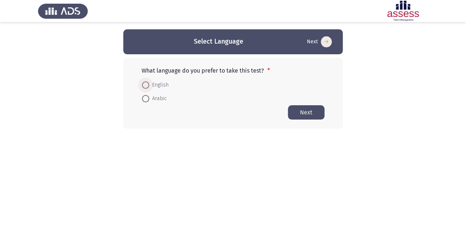
click at [149, 83] on span "English" at bounding box center [158, 85] width 19 height 9
click at [149, 83] on input "English" at bounding box center [145, 84] width 7 height 7
radio input "true"
click at [310, 109] on button "Next" at bounding box center [306, 112] width 37 height 14
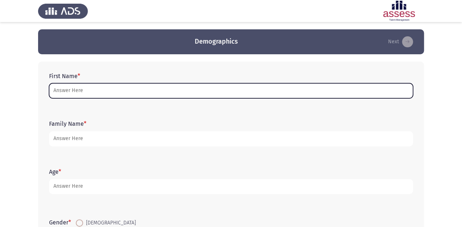
click at [278, 91] on input "First Name *" at bounding box center [231, 90] width 364 height 15
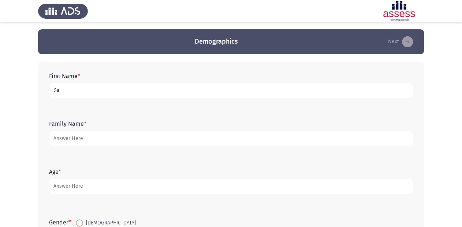
type input "G"
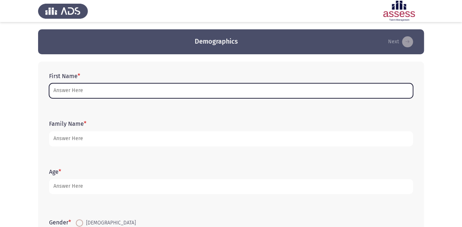
type input "ا"
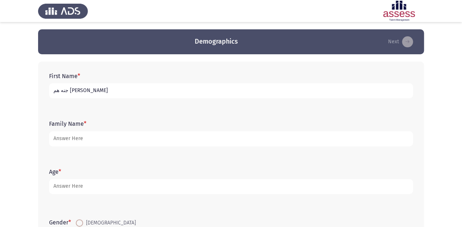
type input "جنه هم [PERSON_NAME]"
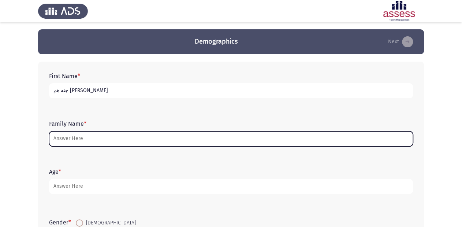
click at [272, 134] on input "Family Name *" at bounding box center [231, 138] width 364 height 15
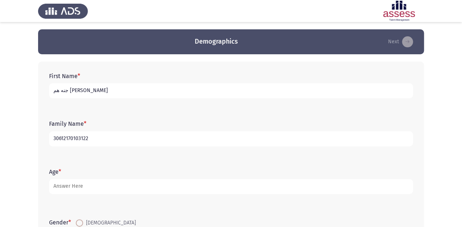
type input "30612170103122"
click at [298, 177] on form "Age *" at bounding box center [231, 181] width 364 height 26
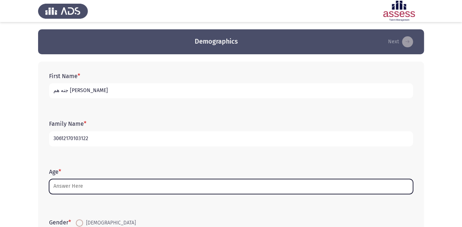
click at [259, 183] on input "Age *" at bounding box center [231, 186] width 364 height 15
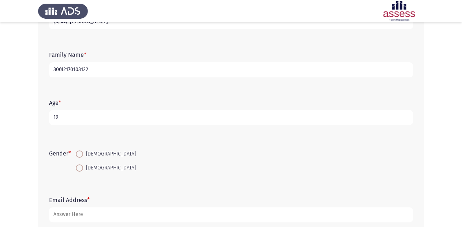
scroll to position [88, 0]
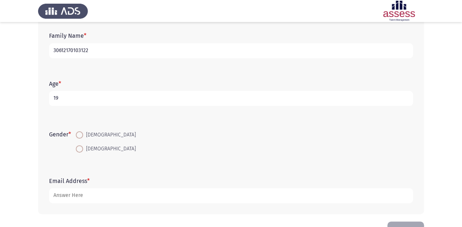
type input "19"
click at [82, 148] on span at bounding box center [79, 148] width 7 height 7
click at [82, 148] on input "[DEMOGRAPHIC_DATA]" at bounding box center [79, 148] width 7 height 7
radio input "true"
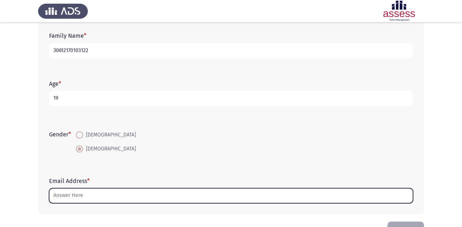
click at [115, 198] on input "Email Address *" at bounding box center [231, 195] width 364 height 15
type input "ل"
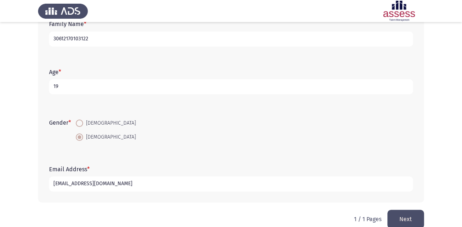
scroll to position [111, 0]
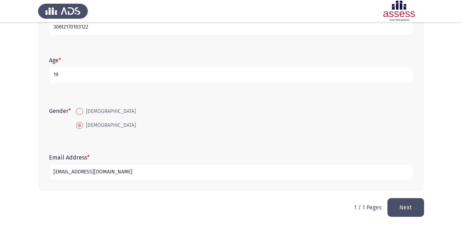
click at [95, 173] on input "[EMAIL_ADDRESS][DOMAIN_NAME]" at bounding box center [231, 171] width 364 height 15
type input "[EMAIL_ADDRESS][DOMAIN_NAME]"
click at [398, 208] on button "Next" at bounding box center [405, 207] width 37 height 19
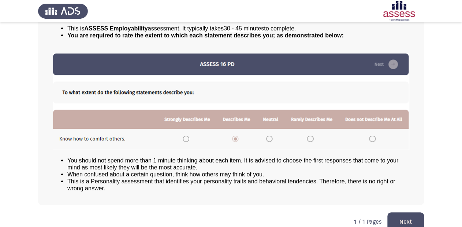
scroll to position [79, 0]
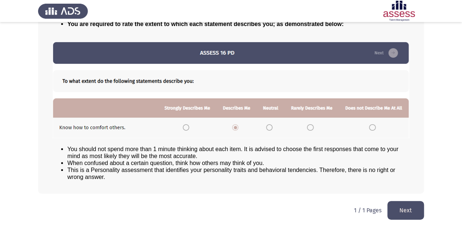
click at [402, 209] on button "Next" at bounding box center [405, 210] width 37 height 19
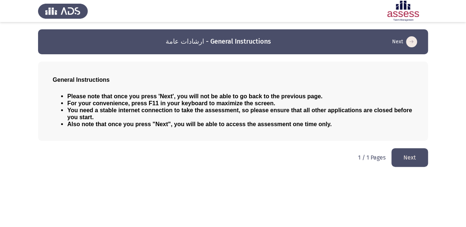
click at [413, 156] on button "Next" at bounding box center [410, 157] width 37 height 19
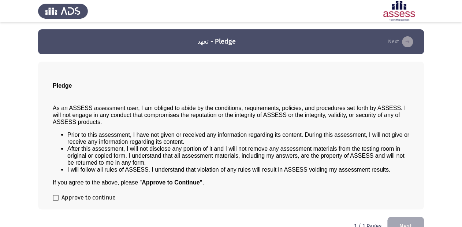
scroll to position [16, 0]
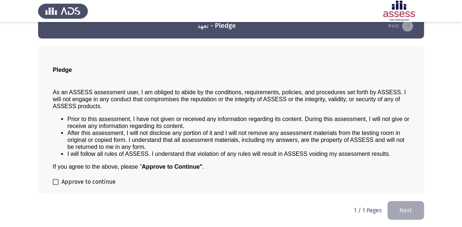
click at [59, 183] on label "Approve to continue" at bounding box center [84, 181] width 63 height 9
click at [56, 184] on input "Approve to continue" at bounding box center [55, 184] width 0 height 0
checkbox input "true"
click at [400, 206] on button "Next" at bounding box center [405, 210] width 37 height 19
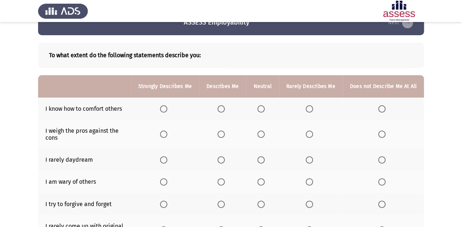
scroll to position [29, 0]
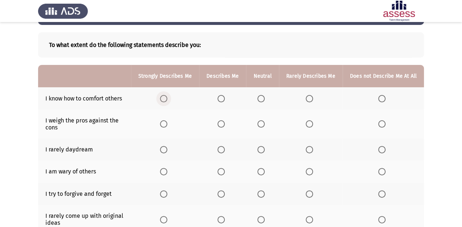
click at [167, 95] on span "Select an option" at bounding box center [163, 98] width 7 height 7
click at [167, 95] on input "Select an option" at bounding box center [163, 98] width 7 height 7
click at [228, 124] on label "Select an option" at bounding box center [222, 123] width 10 height 7
click at [225, 124] on input "Select an option" at bounding box center [220, 123] width 7 height 7
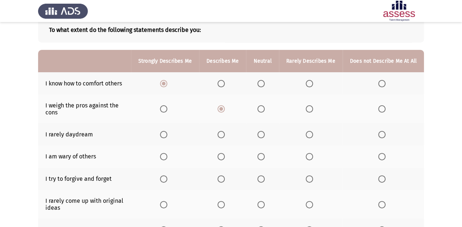
scroll to position [59, 0]
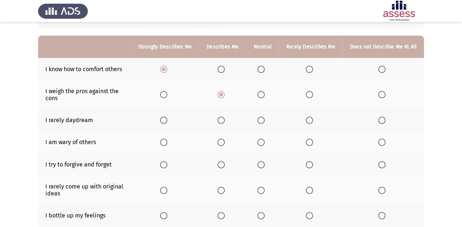
click at [167, 165] on span "Select an option" at bounding box center [163, 164] width 7 height 7
click at [167, 165] on input "Select an option" at bounding box center [163, 164] width 7 height 7
click at [224, 143] on span "Select an option" at bounding box center [220, 141] width 7 height 7
click at [224, 143] on input "Select an option" at bounding box center [220, 141] width 7 height 7
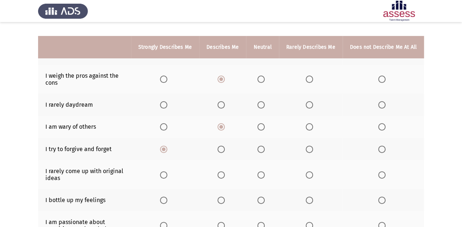
scroll to position [88, 0]
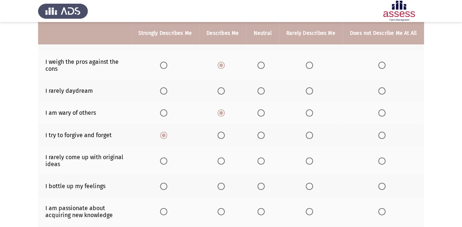
click at [225, 162] on span "Select an option" at bounding box center [220, 160] width 7 height 7
click at [225, 162] on input "Select an option" at bounding box center [220, 160] width 7 height 7
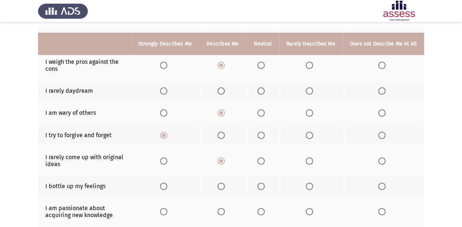
scroll to position [117, 0]
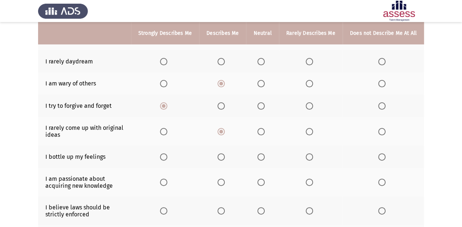
click at [228, 157] on label "Select an option" at bounding box center [222, 156] width 10 height 7
click at [225, 157] on input "Select an option" at bounding box center [220, 156] width 7 height 7
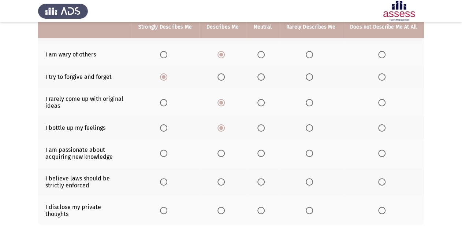
scroll to position [146, 0]
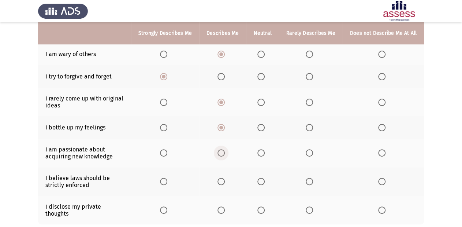
click at [228, 156] on label "Select an option" at bounding box center [222, 152] width 10 height 7
click at [225, 156] on input "Select an option" at bounding box center [220, 152] width 7 height 7
click at [307, 182] on span "Select an option" at bounding box center [309, 181] width 7 height 7
click at [307, 182] on input "Select an option" at bounding box center [309, 181] width 7 height 7
click at [260, 180] on span "Select an option" at bounding box center [260, 181] width 7 height 7
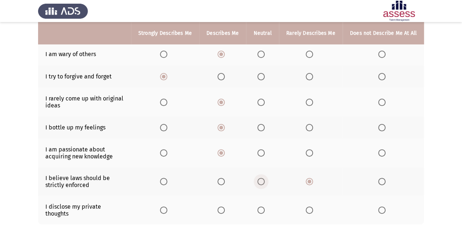
click at [260, 180] on input "Select an option" at bounding box center [260, 181] width 7 height 7
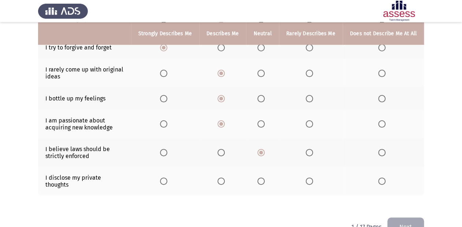
scroll to position [176, 0]
click at [262, 181] on span "Select an option" at bounding box center [260, 180] width 7 height 7
click at [262, 181] on input "Select an option" at bounding box center [260, 180] width 7 height 7
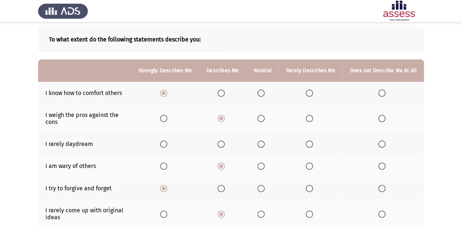
scroll to position [29, 0]
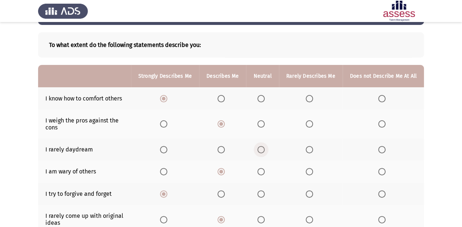
click at [265, 146] on span "Select an option" at bounding box center [260, 149] width 7 height 7
click at [265, 146] on input "Select an option" at bounding box center [260, 149] width 7 height 7
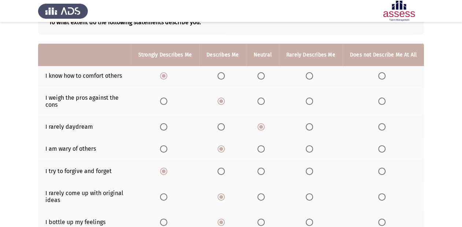
scroll to position [190, 0]
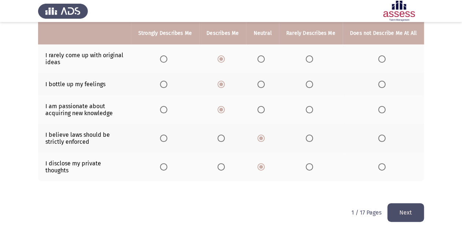
click at [398, 203] on button "Next" at bounding box center [405, 212] width 37 height 19
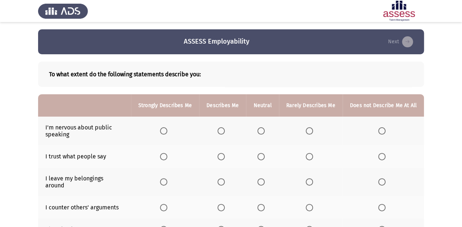
click at [382, 133] on span "Select an option" at bounding box center [381, 130] width 7 height 7
click at [382, 133] on input "Select an option" at bounding box center [381, 130] width 7 height 7
click at [221, 154] on span "Select an option" at bounding box center [220, 156] width 7 height 7
click at [221, 154] on input "Select an option" at bounding box center [220, 156] width 7 height 7
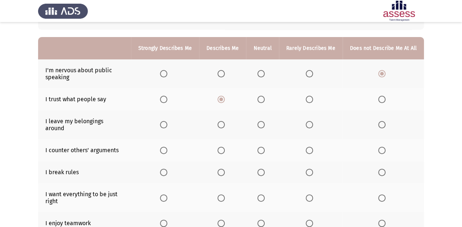
scroll to position [59, 0]
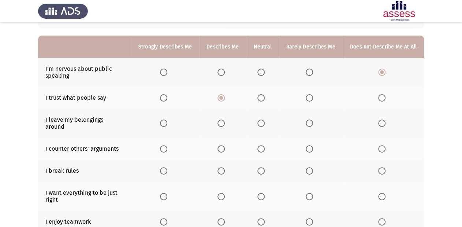
click at [221, 145] on span "Select an option" at bounding box center [220, 148] width 7 height 7
click at [221, 145] on input "Select an option" at bounding box center [220, 148] width 7 height 7
click at [385, 167] on span "Select an option" at bounding box center [381, 170] width 7 height 7
click at [385, 167] on input "Select an option" at bounding box center [381, 170] width 7 height 7
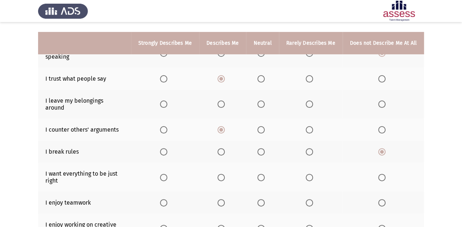
scroll to position [88, 0]
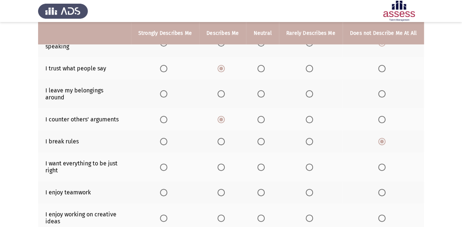
click at [223, 163] on span "Select an option" at bounding box center [220, 166] width 7 height 7
click at [223, 163] on input "Select an option" at bounding box center [220, 166] width 7 height 7
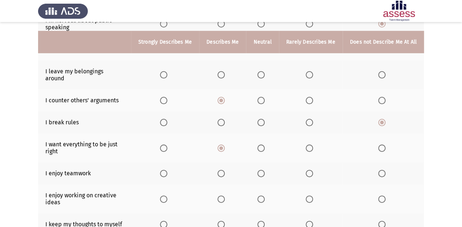
scroll to position [117, 0]
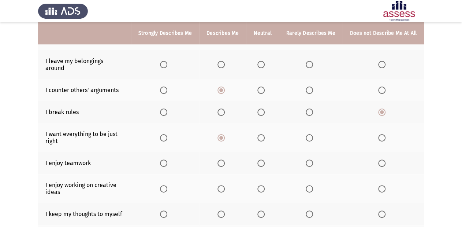
click at [167, 159] on span "Select an option" at bounding box center [163, 162] width 7 height 7
click at [167, 159] on input "Select an option" at bounding box center [163, 162] width 7 height 7
click at [170, 185] on label "Select an option" at bounding box center [165, 188] width 10 height 7
click at [167, 185] on input "Select an option" at bounding box center [163, 188] width 7 height 7
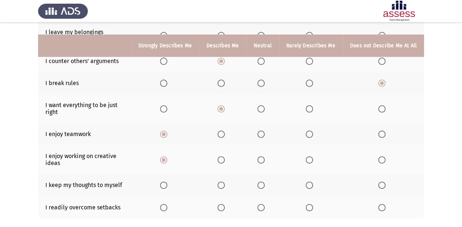
scroll to position [176, 0]
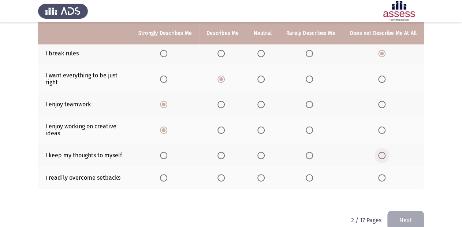
click at [383, 152] on span "Select an option" at bounding box center [381, 155] width 7 height 7
click at [383, 152] on input "Select an option" at bounding box center [381, 155] width 7 height 7
click at [380, 174] on span "Select an option" at bounding box center [381, 177] width 7 height 7
click at [380, 174] on input "Select an option" at bounding box center [381, 177] width 7 height 7
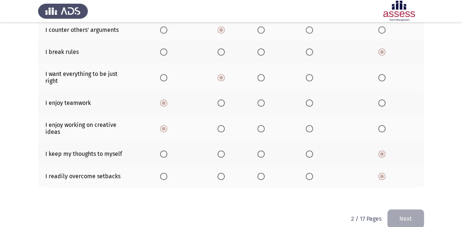
scroll to position [183, 0]
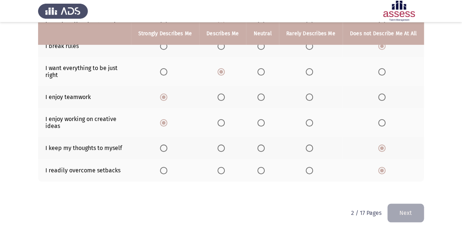
click at [404, 215] on button "Next" at bounding box center [405, 212] width 37 height 19
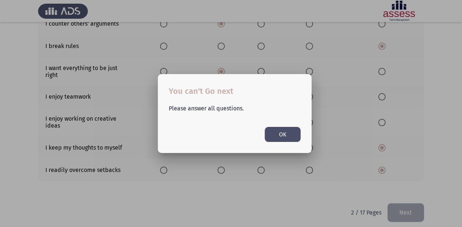
click at [284, 135] on button "OK" at bounding box center [283, 134] width 36 height 15
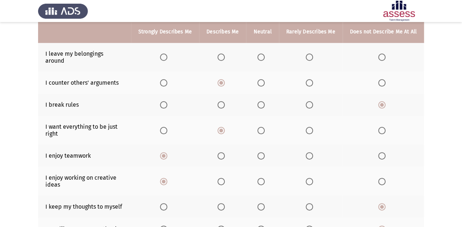
scroll to position [95, 0]
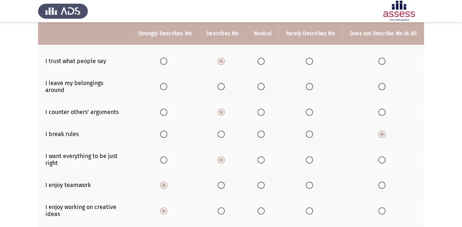
click at [225, 85] on span "Select an option" at bounding box center [220, 86] width 7 height 7
click at [225, 85] on input "Select an option" at bounding box center [220, 86] width 7 height 7
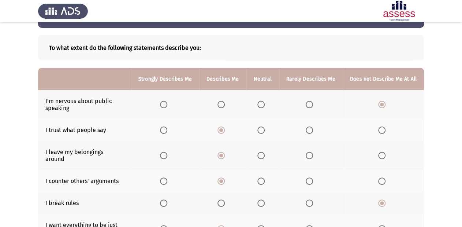
scroll to position [37, 0]
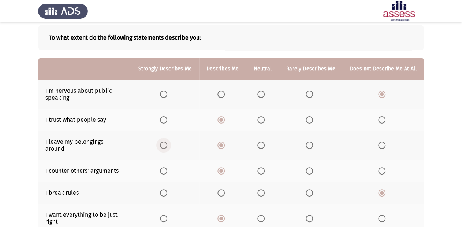
click at [167, 144] on span "Select an option" at bounding box center [163, 144] width 7 height 7
click at [167, 144] on input "Select an option" at bounding box center [163, 144] width 7 height 7
click at [167, 167] on span "Select an option" at bounding box center [163, 170] width 7 height 7
click at [167, 167] on input "Select an option" at bounding box center [163, 170] width 7 height 7
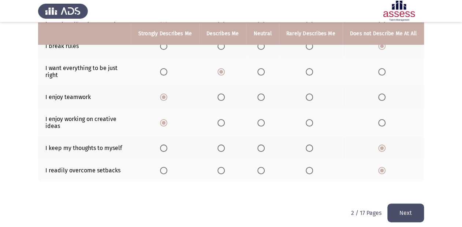
scroll to position [183, 0]
click at [410, 212] on button "Next" at bounding box center [405, 212] width 37 height 19
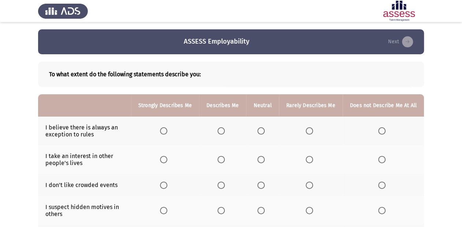
click at [382, 131] on span "Select an option" at bounding box center [381, 130] width 7 height 7
click at [382, 131] on input "Select an option" at bounding box center [381, 130] width 7 height 7
click at [261, 162] on span "Select an option" at bounding box center [260, 159] width 7 height 7
click at [261, 162] on input "Select an option" at bounding box center [260, 159] width 7 height 7
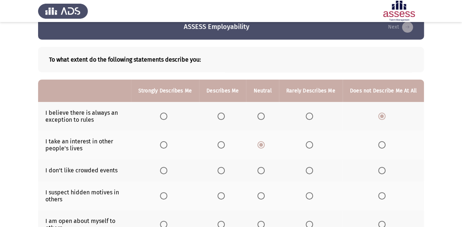
scroll to position [29, 0]
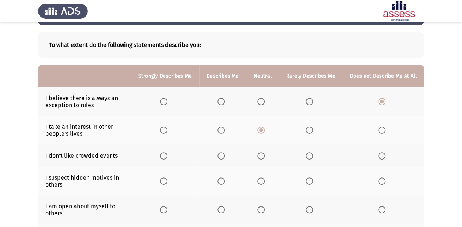
click at [387, 157] on label "Select an option" at bounding box center [383, 155] width 10 height 7
click at [385, 157] on input "Select an option" at bounding box center [381, 155] width 7 height 7
click at [309, 130] on span "Select an option" at bounding box center [309, 129] width 7 height 7
click at [309, 130] on input "Select an option" at bounding box center [309, 129] width 7 height 7
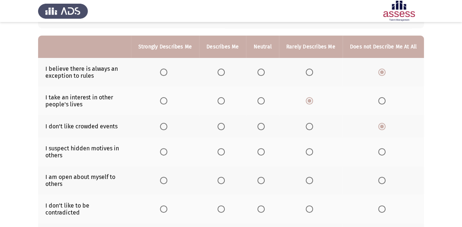
click at [385, 154] on span "Select an option" at bounding box center [381, 151] width 7 height 7
click at [385, 154] on input "Select an option" at bounding box center [381, 151] width 7 height 7
click at [224, 180] on span "Select an option" at bounding box center [220, 179] width 7 height 7
click at [224, 180] on input "Select an option" at bounding box center [220, 179] width 7 height 7
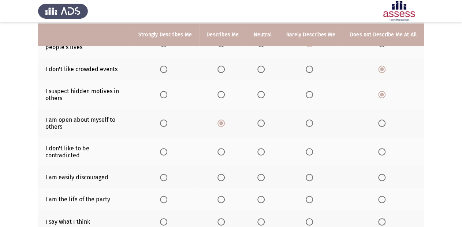
scroll to position [117, 0]
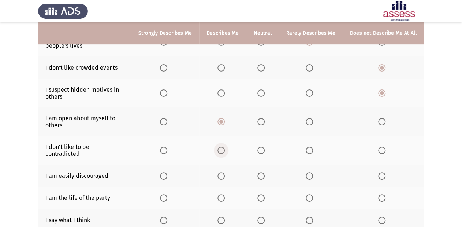
click at [223, 146] on span "Select an option" at bounding box center [220, 149] width 7 height 7
click at [223, 146] on input "Select an option" at bounding box center [220, 149] width 7 height 7
click at [311, 172] on span "Select an option" at bounding box center [309, 175] width 7 height 7
click at [311, 172] on input "Select an option" at bounding box center [309, 175] width 7 height 7
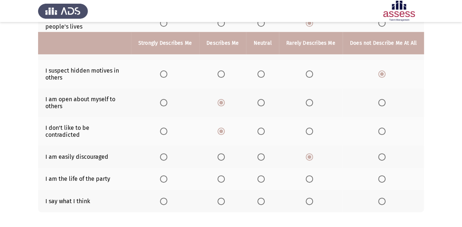
scroll to position [146, 0]
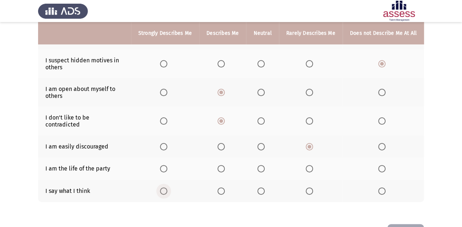
click at [167, 187] on span "Select an option" at bounding box center [163, 190] width 7 height 7
click at [167, 187] on input "Select an option" at bounding box center [163, 190] width 7 height 7
click at [313, 166] on span "Select an option" at bounding box center [309, 168] width 7 height 7
click at [313, 166] on input "Select an option" at bounding box center [309, 168] width 7 height 7
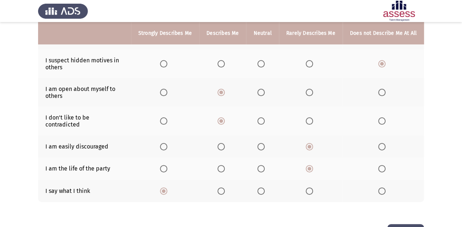
scroll to position [0, 0]
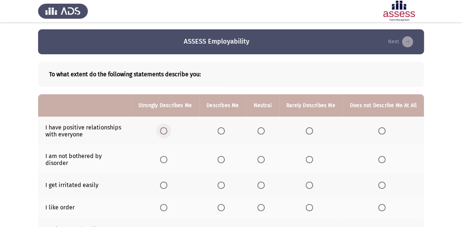
click at [167, 132] on span "Select an option" at bounding box center [163, 130] width 7 height 7
click at [167, 132] on input "Select an option" at bounding box center [163, 130] width 7 height 7
click at [262, 159] on span "Select an option" at bounding box center [260, 159] width 7 height 7
click at [262, 159] on input "Select an option" at bounding box center [260, 159] width 7 height 7
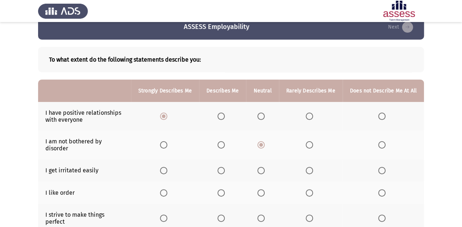
scroll to position [29, 0]
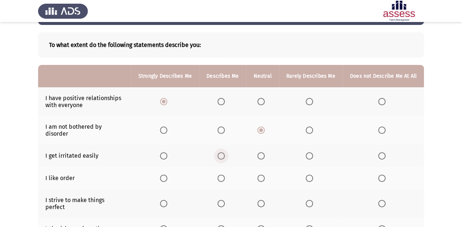
click at [224, 152] on span "Select an option" at bounding box center [220, 155] width 7 height 7
click at [224, 152] on input "Select an option" at bounding box center [220, 155] width 7 height 7
click at [310, 175] on span "Select an option" at bounding box center [309, 177] width 7 height 7
click at [310, 175] on input "Select an option" at bounding box center [309, 177] width 7 height 7
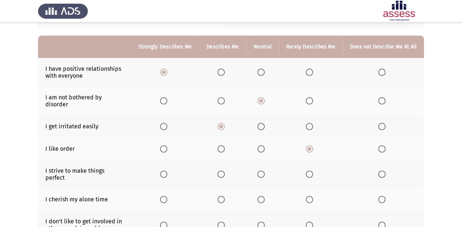
click at [225, 170] on span "Select an option" at bounding box center [220, 173] width 7 height 7
click at [225, 170] on input "Select an option" at bounding box center [220, 173] width 7 height 7
click at [380, 195] on span "Select an option" at bounding box center [381, 198] width 7 height 7
click at [380, 195] on input "Select an option" at bounding box center [381, 198] width 7 height 7
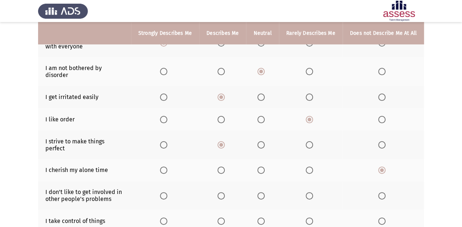
click at [381, 187] on th at bounding box center [383, 195] width 81 height 29
click at [380, 192] on span "Select an option" at bounding box center [381, 195] width 7 height 7
click at [380, 192] on input "Select an option" at bounding box center [381, 195] width 7 height 7
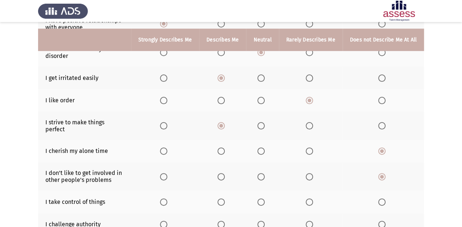
scroll to position [117, 0]
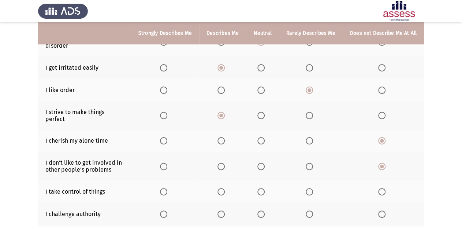
click at [265, 188] on span "Select an option" at bounding box center [260, 191] width 7 height 7
click at [265, 188] on input "Select an option" at bounding box center [260, 191] width 7 height 7
click at [264, 210] on span "Select an option" at bounding box center [260, 213] width 7 height 7
click at [264, 210] on input "Select an option" at bounding box center [260, 213] width 7 height 7
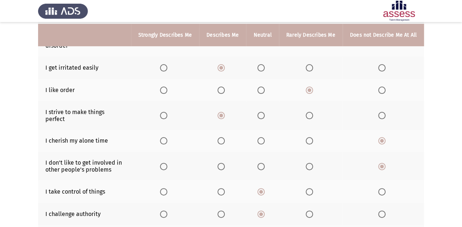
scroll to position [146, 0]
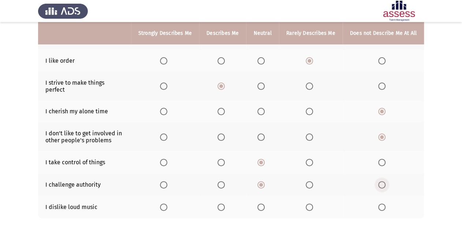
click at [386, 181] on label "Select an option" at bounding box center [383, 184] width 10 height 7
click at [385, 181] on input "Select an option" at bounding box center [381, 184] width 7 height 7
click at [382, 203] on span "Select an option" at bounding box center [381, 206] width 7 height 7
click at [382, 203] on input "Select an option" at bounding box center [381, 206] width 7 height 7
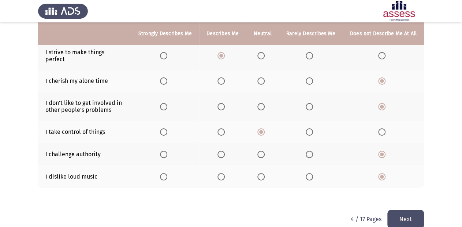
scroll to position [177, 0]
click at [409, 209] on button "Next" at bounding box center [405, 218] width 37 height 19
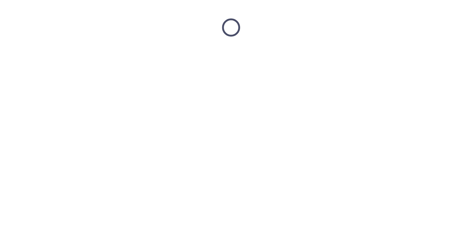
scroll to position [0, 0]
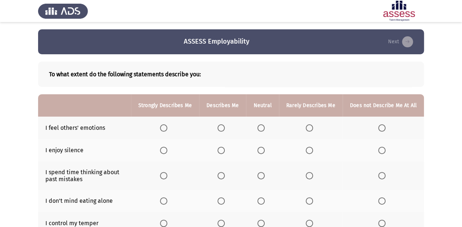
click at [165, 128] on span "Select an option" at bounding box center [163, 127] width 7 height 7
click at [165, 128] on input "Select an option" at bounding box center [163, 127] width 7 height 7
click at [384, 146] on mat-radio-button "Select an option" at bounding box center [383, 150] width 10 height 8
click at [379, 150] on span "Select an option" at bounding box center [381, 149] width 7 height 7
click at [379, 150] on input "Select an option" at bounding box center [381, 149] width 7 height 7
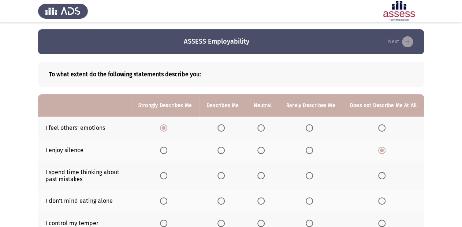
click at [310, 172] on span "Select an option" at bounding box center [309, 175] width 7 height 7
click at [310, 172] on input "Select an option" at bounding box center [309, 175] width 7 height 7
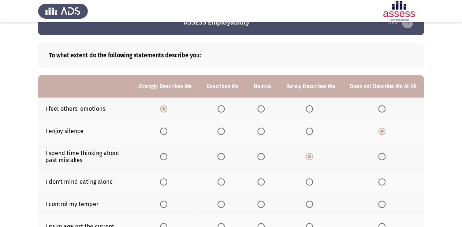
scroll to position [29, 0]
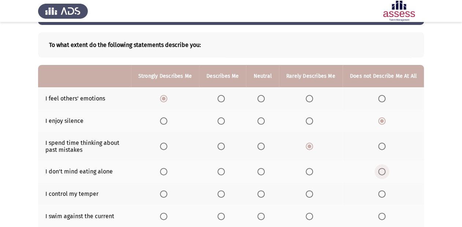
click at [379, 171] on span "Select an option" at bounding box center [381, 171] width 7 height 7
click at [379, 171] on input "Select an option" at bounding box center [381, 171] width 7 height 7
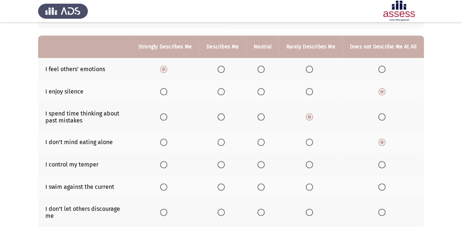
click at [224, 164] on span "Select an option" at bounding box center [220, 164] width 7 height 7
click at [224, 164] on input "Select an option" at bounding box center [220, 164] width 7 height 7
click at [225, 187] on span "Select an option" at bounding box center [220, 186] width 7 height 7
click at [225, 187] on input "Select an option" at bounding box center [220, 186] width 7 height 7
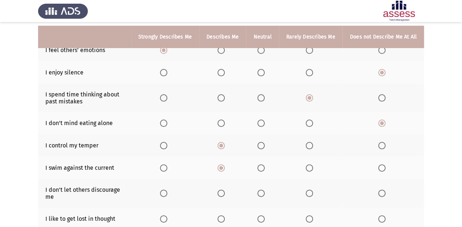
scroll to position [88, 0]
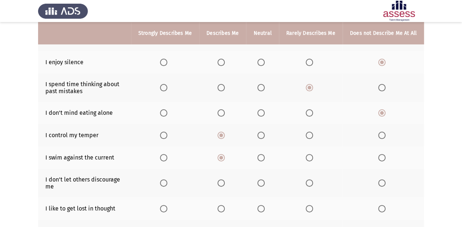
click at [384, 184] on span "Select an option" at bounding box center [381, 182] width 7 height 7
click at [384, 184] on input "Select an option" at bounding box center [381, 182] width 7 height 7
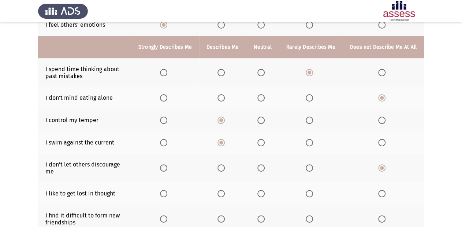
scroll to position [117, 0]
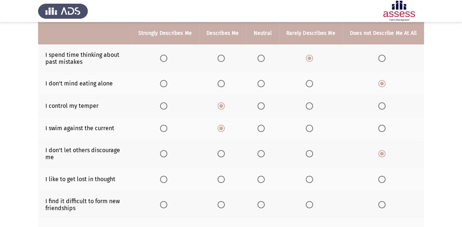
click at [385, 180] on span "Select an option" at bounding box center [381, 178] width 7 height 7
click at [385, 180] on input "Select an option" at bounding box center [381, 178] width 7 height 7
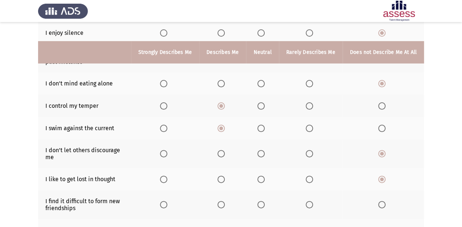
scroll to position [146, 0]
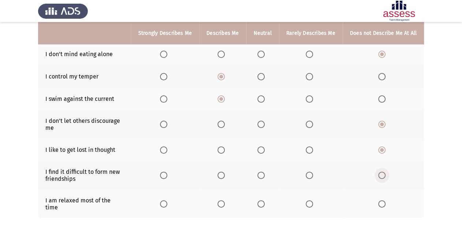
click at [381, 174] on span "Select an option" at bounding box center [381, 174] width 7 height 7
click at [381, 174] on input "Select an option" at bounding box center [381, 174] width 7 height 7
click at [384, 200] on span "Select an option" at bounding box center [381, 203] width 7 height 7
click at [384, 200] on input "Select an option" at bounding box center [381, 203] width 7 height 7
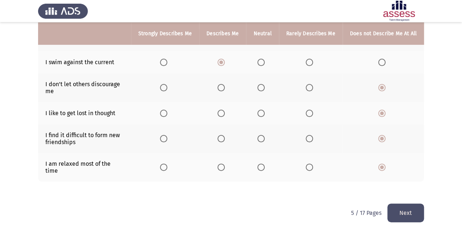
scroll to position [183, 0]
click at [310, 167] on span "Select an option" at bounding box center [309, 166] width 7 height 7
click at [310, 167] on input "Select an option" at bounding box center [309, 166] width 7 height 7
click at [400, 205] on button "Next" at bounding box center [405, 212] width 37 height 19
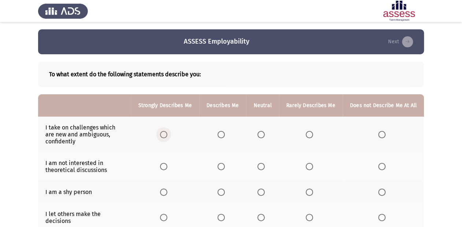
click at [167, 135] on span "Select an option" at bounding box center [163, 134] width 7 height 7
click at [167, 135] on input "Select an option" at bounding box center [163, 134] width 7 height 7
click at [264, 165] on span "Select an option" at bounding box center [260, 166] width 7 height 7
click at [264, 165] on input "Select an option" at bounding box center [260, 166] width 7 height 7
click at [383, 195] on span "Select an option" at bounding box center [381, 191] width 7 height 7
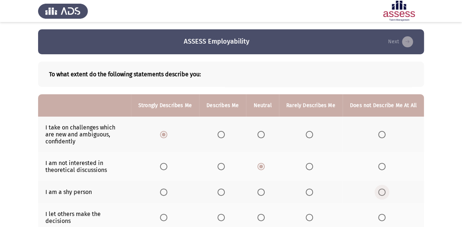
click at [383, 195] on input "Select an option" at bounding box center [381, 191] width 7 height 7
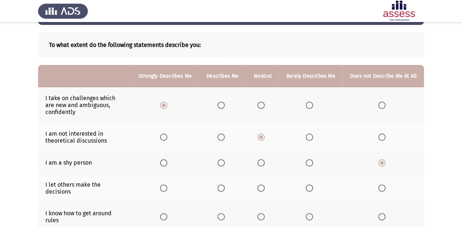
click at [385, 184] on span "Select an option" at bounding box center [381, 187] width 7 height 7
click at [385, 184] on input "Select an option" at bounding box center [381, 187] width 7 height 7
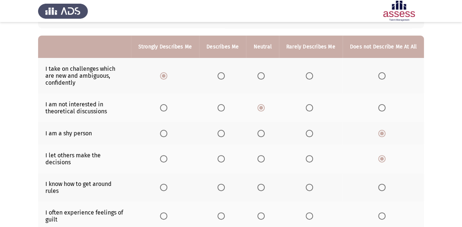
click at [384, 183] on span "Select an option" at bounding box center [381, 186] width 7 height 7
click at [384, 183] on input "Select an option" at bounding box center [381, 186] width 7 height 7
click at [167, 183] on mat-radio-button "Select an option" at bounding box center [165, 187] width 10 height 8
click at [165, 183] on span "Select an option" at bounding box center [163, 186] width 7 height 7
click at [165, 183] on input "Select an option" at bounding box center [163, 186] width 7 height 7
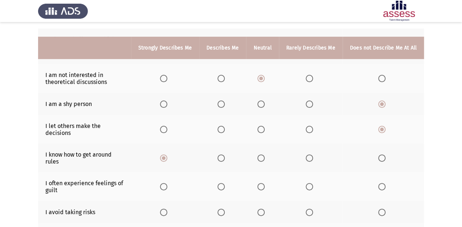
scroll to position [117, 0]
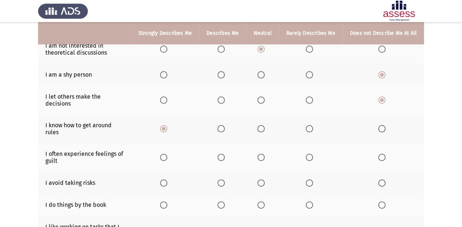
click at [261, 154] on span "Select an option" at bounding box center [260, 156] width 7 height 7
click at [261, 154] on input "Select an option" at bounding box center [260, 156] width 7 height 7
click at [385, 179] on span "Select an option" at bounding box center [381, 182] width 7 height 7
click at [385, 179] on input "Select an option" at bounding box center [381, 182] width 7 height 7
click at [224, 179] on span "Select an option" at bounding box center [220, 182] width 7 height 7
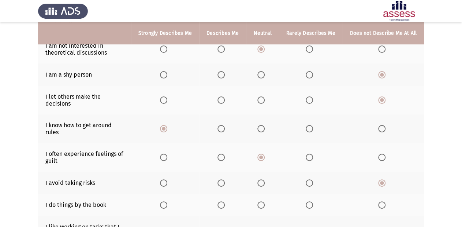
click at [224, 179] on input "Select an option" at bounding box center [220, 182] width 7 height 7
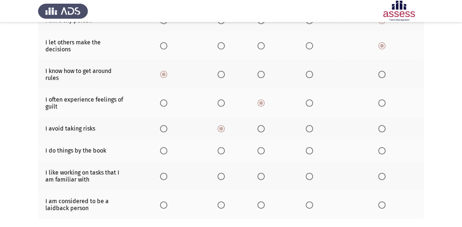
scroll to position [176, 0]
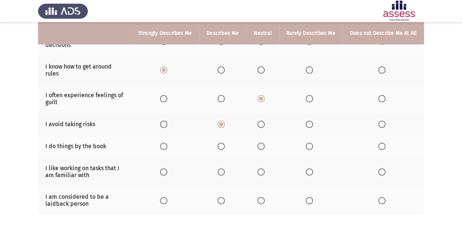
click at [311, 142] on span "Select an option" at bounding box center [309, 145] width 7 height 7
click at [311, 142] on input "Select an option" at bounding box center [309, 145] width 7 height 7
click at [225, 142] on span "Select an option" at bounding box center [220, 145] width 7 height 7
click at [225, 142] on input "Select an option" at bounding box center [220, 145] width 7 height 7
click at [167, 168] on span "Select an option" at bounding box center [163, 171] width 7 height 7
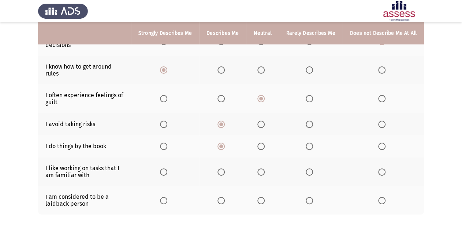
click at [167, 168] on input "Select an option" at bounding box center [163, 171] width 7 height 7
click at [380, 197] on span "Select an option" at bounding box center [381, 200] width 7 height 7
click at [380, 197] on input "Select an option" at bounding box center [381, 200] width 7 height 7
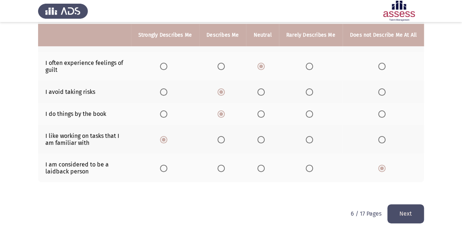
scroll to position [209, 0]
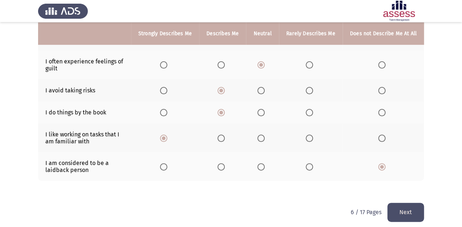
click at [411, 203] on button "Next" at bounding box center [405, 211] width 37 height 19
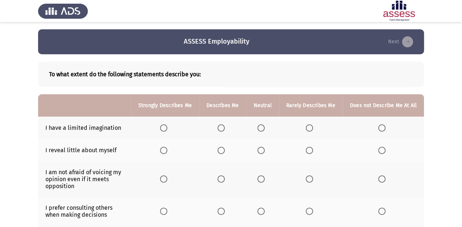
click at [383, 129] on span "Select an option" at bounding box center [381, 127] width 7 height 7
click at [383, 129] on input "Select an option" at bounding box center [381, 127] width 7 height 7
click at [262, 147] on span "Select an option" at bounding box center [260, 149] width 7 height 7
click at [262, 147] on input "Select an option" at bounding box center [260, 149] width 7 height 7
click at [307, 150] on span "Select an option" at bounding box center [309, 149] width 7 height 7
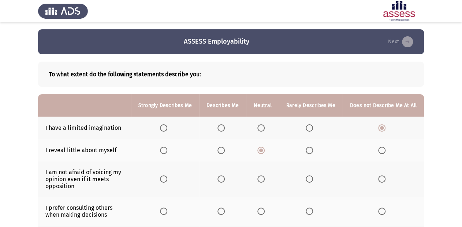
click at [307, 150] on input "Select an option" at bounding box center [309, 149] width 7 height 7
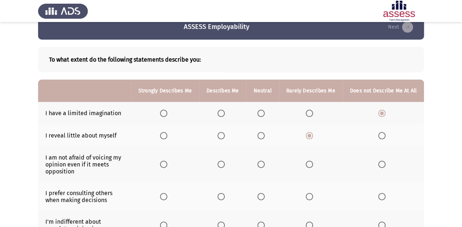
scroll to position [29, 0]
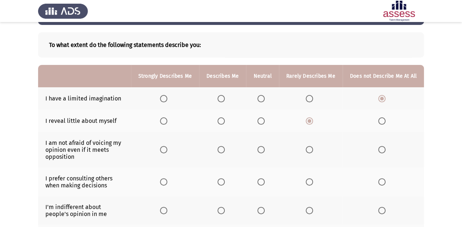
click at [165, 147] on span "Select an option" at bounding box center [163, 149] width 7 height 7
click at [165, 147] on input "Select an option" at bounding box center [163, 149] width 7 height 7
click at [387, 184] on label "Select an option" at bounding box center [383, 181] width 10 height 7
click at [385, 184] on input "Select an option" at bounding box center [381, 181] width 7 height 7
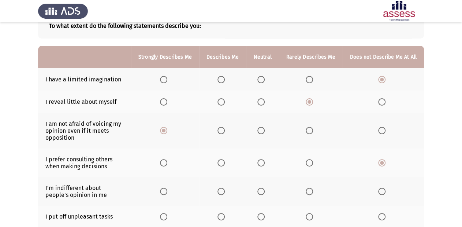
scroll to position [59, 0]
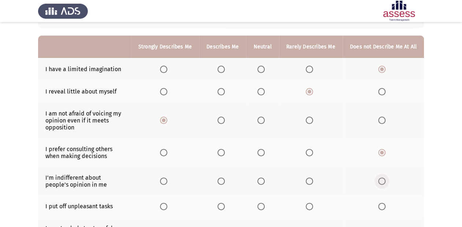
click at [379, 180] on span "Select an option" at bounding box center [381, 180] width 7 height 7
click at [379, 180] on input "Select an option" at bounding box center [381, 180] width 7 height 7
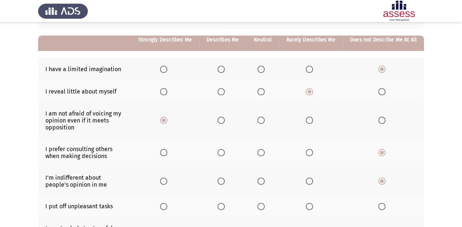
scroll to position [88, 0]
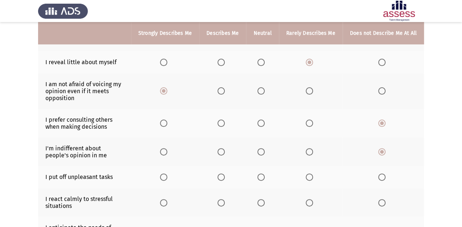
click at [378, 175] on th at bounding box center [383, 177] width 81 height 22
click at [381, 175] on span "Select an option" at bounding box center [381, 176] width 7 height 7
click at [381, 175] on input "Select an option" at bounding box center [381, 176] width 7 height 7
click at [312, 201] on span "Select an option" at bounding box center [309, 202] width 7 height 7
click at [312, 201] on input "Select an option" at bounding box center [309, 202] width 7 height 7
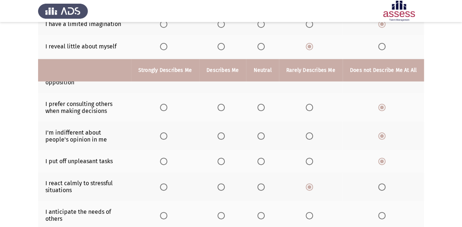
scroll to position [146, 0]
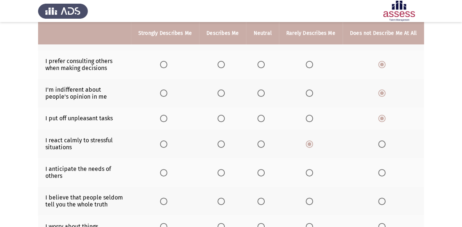
click at [225, 173] on span "Select an option" at bounding box center [220, 172] width 7 height 7
click at [225, 173] on input "Select an option" at bounding box center [220, 172] width 7 height 7
click at [223, 200] on span "Select an option" at bounding box center [220, 200] width 7 height 7
click at [223, 200] on input "Select an option" at bounding box center [220, 200] width 7 height 7
click at [265, 174] on span "Select an option" at bounding box center [260, 172] width 7 height 7
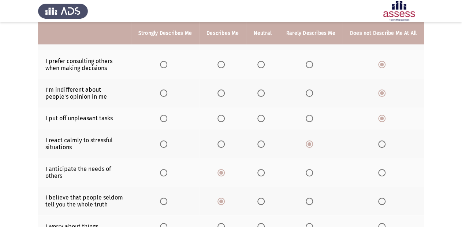
click at [265, 174] on input "Select an option" at bounding box center [260, 172] width 7 height 7
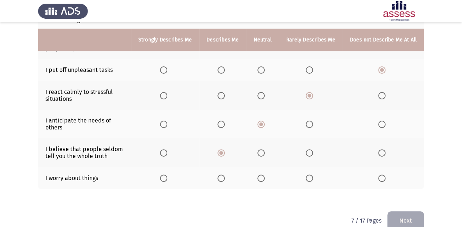
scroll to position [205, 0]
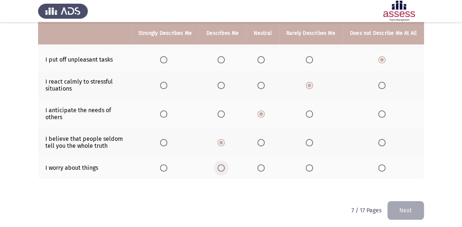
click at [223, 168] on span "Select an option" at bounding box center [220, 167] width 7 height 7
click at [223, 168] on input "Select an option" at bounding box center [220, 167] width 7 height 7
click at [419, 211] on button "Next" at bounding box center [405, 210] width 37 height 19
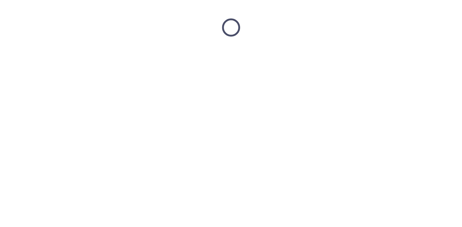
scroll to position [0, 0]
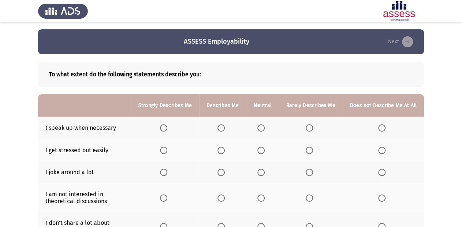
click at [382, 131] on th at bounding box center [383, 127] width 81 height 22
click at [384, 130] on span "Select an option" at bounding box center [381, 127] width 7 height 7
click at [384, 130] on input "Select an option" at bounding box center [381, 127] width 7 height 7
click at [381, 151] on span "Select an option" at bounding box center [381, 149] width 7 height 7
click at [381, 151] on input "Select an option" at bounding box center [381, 149] width 7 height 7
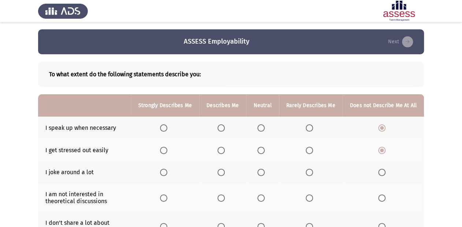
click at [220, 170] on span "Select an option" at bounding box center [220, 171] width 7 height 7
click at [220, 170] on input "Select an option" at bounding box center [220, 171] width 7 height 7
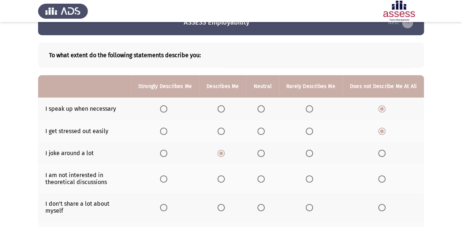
scroll to position [29, 0]
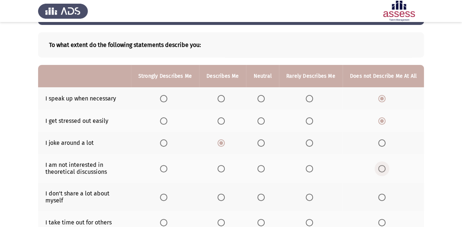
click at [383, 168] on span "Select an option" at bounding box center [381, 168] width 7 height 7
click at [383, 168] on input "Select an option" at bounding box center [381, 168] width 7 height 7
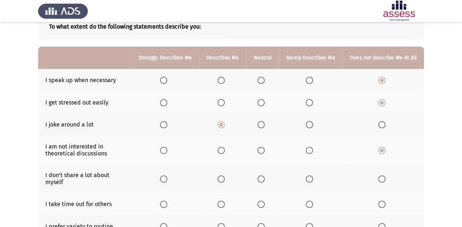
scroll to position [59, 0]
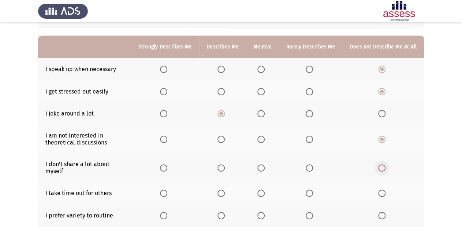
click at [383, 168] on span "Select an option" at bounding box center [381, 167] width 7 height 7
click at [383, 168] on input "Select an option" at bounding box center [381, 167] width 7 height 7
click at [225, 193] on span "Select an option" at bounding box center [220, 192] width 7 height 7
click at [225, 193] on input "Select an option" at bounding box center [220, 192] width 7 height 7
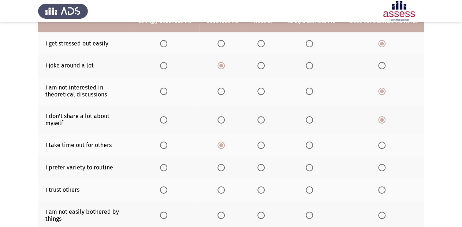
scroll to position [117, 0]
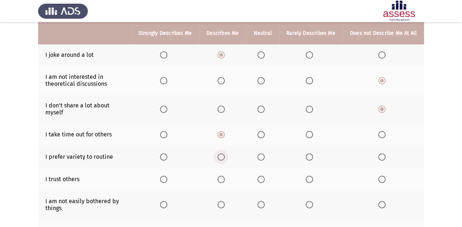
click at [224, 155] on span "Select an option" at bounding box center [220, 156] width 7 height 7
click at [224, 155] on input "Select an option" at bounding box center [220, 156] width 7 height 7
click at [225, 181] on span "Select an option" at bounding box center [220, 178] width 7 height 7
click at [225, 181] on input "Select an option" at bounding box center [220, 178] width 7 height 7
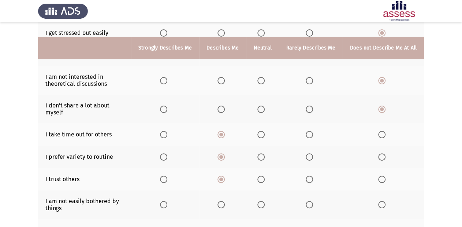
scroll to position [146, 0]
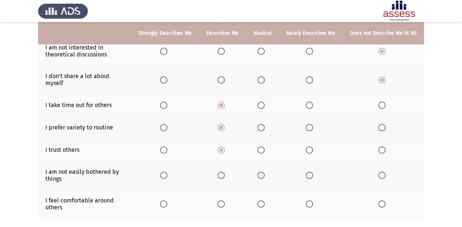
click at [385, 176] on span "Select an option" at bounding box center [381, 174] width 7 height 7
click at [385, 176] on input "Select an option" at bounding box center [381, 174] width 7 height 7
click at [225, 204] on span "Select an option" at bounding box center [220, 203] width 7 height 7
click at [225, 204] on input "Select an option" at bounding box center [220, 203] width 7 height 7
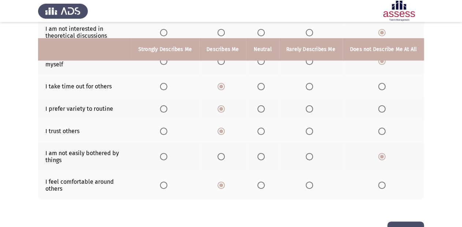
scroll to position [190, 0]
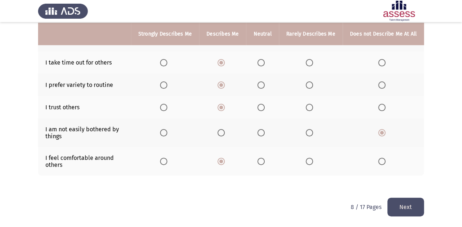
click at [414, 208] on button "Next" at bounding box center [405, 206] width 37 height 19
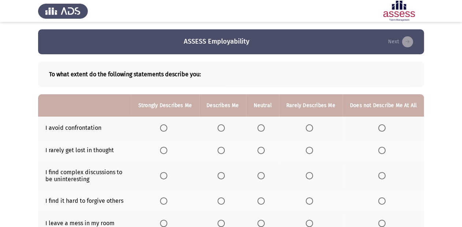
click at [258, 127] on th at bounding box center [262, 127] width 33 height 22
click at [261, 129] on span "Select an option" at bounding box center [260, 127] width 7 height 7
click at [261, 129] on input "Select an option" at bounding box center [260, 127] width 7 height 7
click at [383, 150] on span "Select an option" at bounding box center [381, 149] width 7 height 7
click at [383, 150] on input "Select an option" at bounding box center [381, 149] width 7 height 7
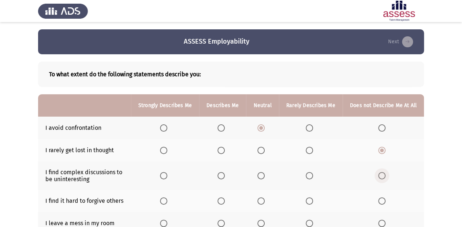
click at [385, 178] on span "Select an option" at bounding box center [381, 175] width 7 height 7
click at [385, 178] on input "Select an option" at bounding box center [381, 175] width 7 height 7
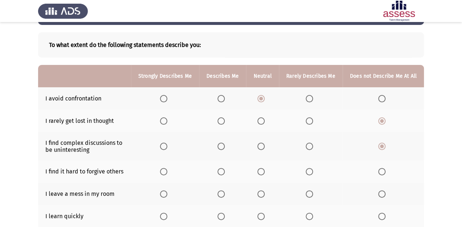
click at [265, 171] on span "Select an option" at bounding box center [260, 171] width 7 height 7
click at [265, 171] on input "Select an option" at bounding box center [260, 171] width 7 height 7
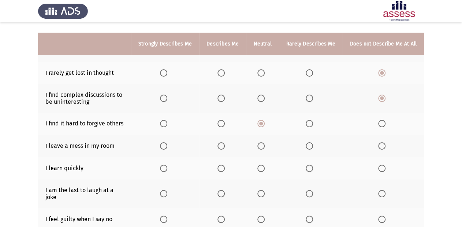
scroll to position [88, 0]
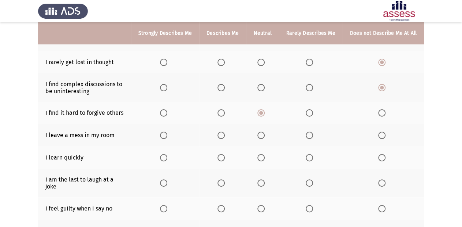
click at [308, 137] on span "Select an option" at bounding box center [309, 134] width 7 height 7
click at [308, 137] on input "Select an option" at bounding box center [309, 134] width 7 height 7
click at [222, 160] on span "Select an option" at bounding box center [220, 157] width 7 height 7
click at [222, 160] on input "Select an option" at bounding box center [220, 157] width 7 height 7
click at [380, 182] on span "Select an option" at bounding box center [381, 182] width 7 height 7
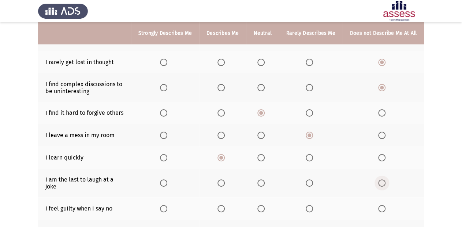
click at [380, 182] on input "Select an option" at bounding box center [381, 182] width 7 height 7
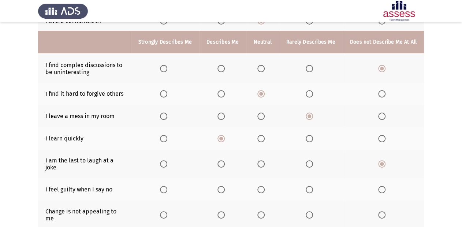
scroll to position [117, 0]
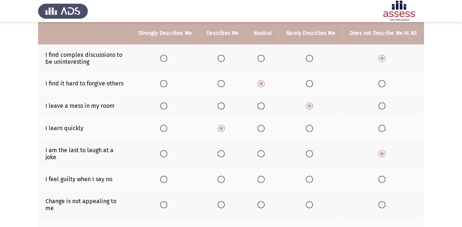
click at [381, 175] on span "Select an option" at bounding box center [381, 178] width 7 height 7
click at [381, 175] on input "Select an option" at bounding box center [381, 178] width 7 height 7
click at [383, 201] on span "Select an option" at bounding box center [381, 204] width 7 height 7
click at [383, 201] on input "Select an option" at bounding box center [381, 204] width 7 height 7
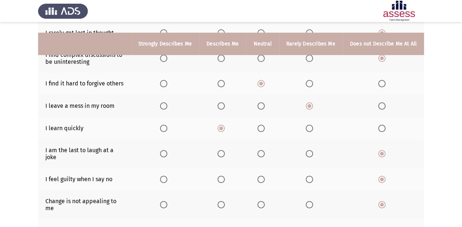
scroll to position [146, 0]
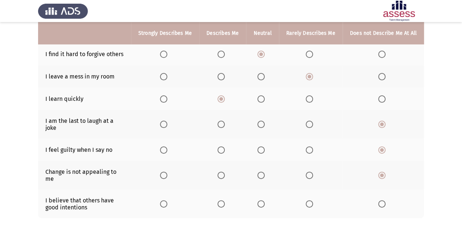
click at [170, 200] on label "Select an option" at bounding box center [165, 203] width 10 height 7
click at [167, 200] on input "Select an option" at bounding box center [163, 203] width 7 height 7
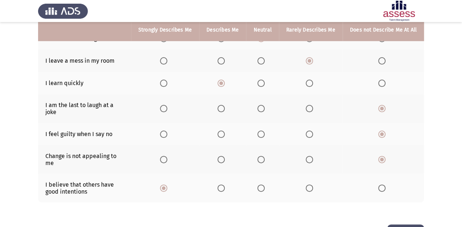
scroll to position [177, 0]
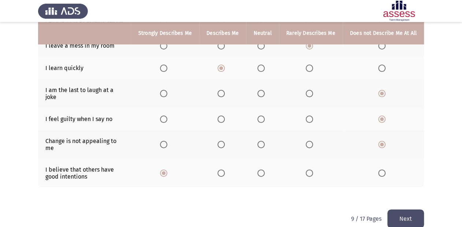
click at [413, 211] on button "Next" at bounding box center [405, 218] width 37 height 19
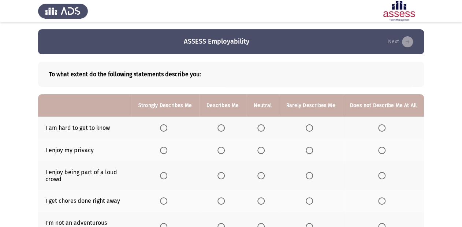
click at [385, 131] on span "Select an option" at bounding box center [381, 127] width 7 height 7
click at [385, 131] on input "Select an option" at bounding box center [381, 127] width 7 height 7
click at [381, 150] on span "Select an option" at bounding box center [381, 149] width 7 height 7
click at [381, 150] on input "Select an option" at bounding box center [381, 149] width 7 height 7
click at [264, 174] on span "Select an option" at bounding box center [260, 175] width 7 height 7
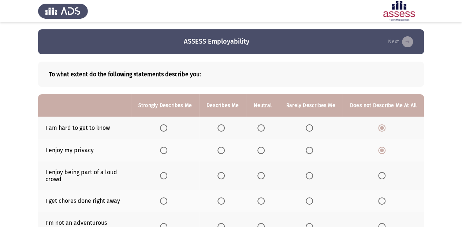
click at [264, 174] on input "Select an option" at bounding box center [260, 175] width 7 height 7
click at [219, 171] on th at bounding box center [222, 175] width 47 height 29
click at [224, 176] on span "Select an option" at bounding box center [220, 175] width 7 height 7
click at [224, 176] on input "Select an option" at bounding box center [220, 175] width 7 height 7
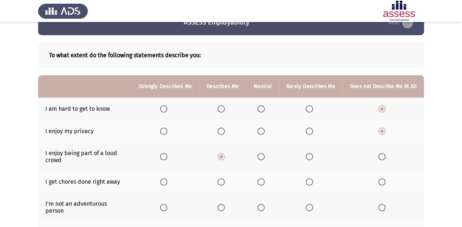
scroll to position [29, 0]
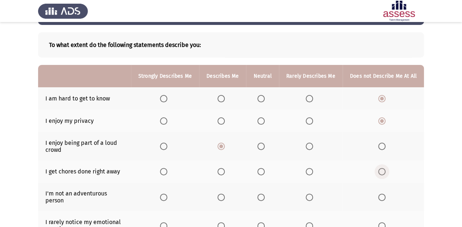
click at [383, 174] on span "Select an option" at bounding box center [381, 171] width 7 height 7
click at [383, 174] on input "Select an option" at bounding box center [381, 171] width 7 height 7
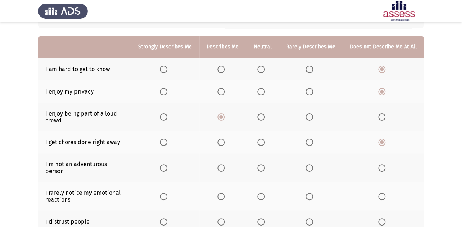
click at [265, 139] on span "Select an option" at bounding box center [260, 141] width 7 height 7
click at [265, 139] on input "Select an option" at bounding box center [260, 141] width 7 height 7
click at [381, 164] on span "Select an option" at bounding box center [381, 167] width 7 height 7
click at [381, 164] on input "Select an option" at bounding box center [381, 167] width 7 height 7
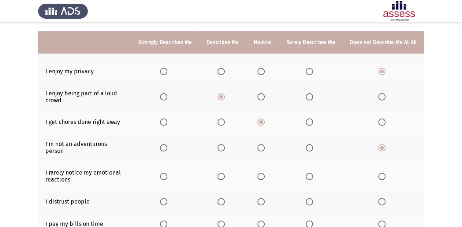
scroll to position [88, 0]
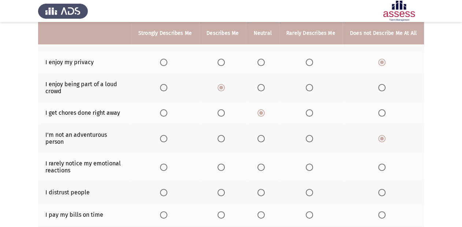
click at [167, 163] on span "Select an option" at bounding box center [163, 166] width 7 height 7
click at [167, 163] on input "Select an option" at bounding box center [163, 166] width 7 height 7
click at [379, 189] on span "Select an option" at bounding box center [381, 192] width 7 height 7
click at [379, 189] on input "Select an option" at bounding box center [381, 192] width 7 height 7
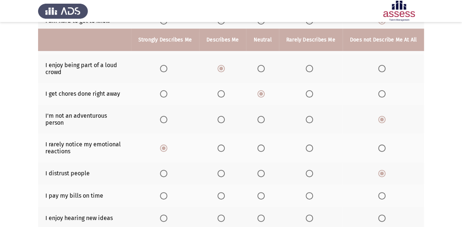
scroll to position [117, 0]
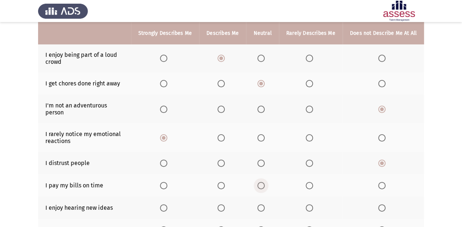
click at [262, 182] on span "Select an option" at bounding box center [260, 185] width 7 height 7
click at [262, 182] on input "Select an option" at bounding box center [260, 185] width 7 height 7
click at [165, 204] on span "Select an option" at bounding box center [163, 207] width 7 height 7
click at [165, 204] on input "Select an option" at bounding box center [163, 207] width 7 height 7
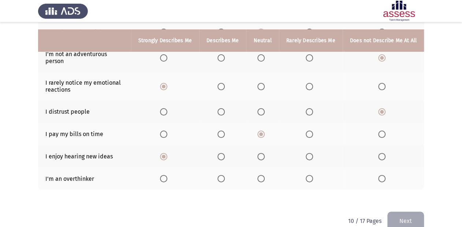
scroll to position [176, 0]
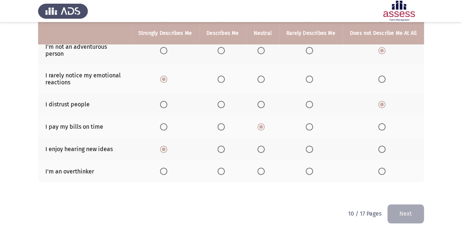
click at [169, 161] on th at bounding box center [165, 171] width 68 height 22
click at [223, 167] on span "Select an option" at bounding box center [220, 170] width 7 height 7
click at [223, 167] on input "Select an option" at bounding box center [220, 170] width 7 height 7
click at [409, 205] on button "Next" at bounding box center [405, 213] width 37 height 19
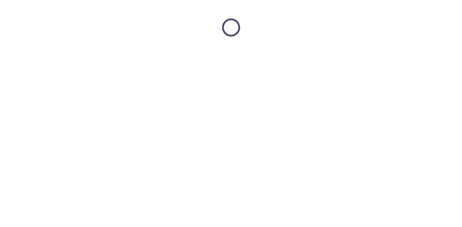
scroll to position [0, 0]
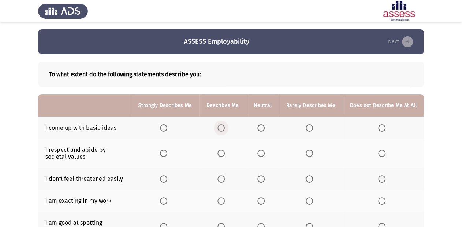
click at [224, 129] on span "Select an option" at bounding box center [220, 127] width 7 height 7
click at [224, 129] on input "Select an option" at bounding box center [220, 127] width 7 height 7
click at [223, 152] on span "Select an option" at bounding box center [220, 152] width 7 height 7
click at [223, 152] on input "Select an option" at bounding box center [220, 152] width 7 height 7
click at [225, 179] on span "Select an option" at bounding box center [220, 178] width 7 height 7
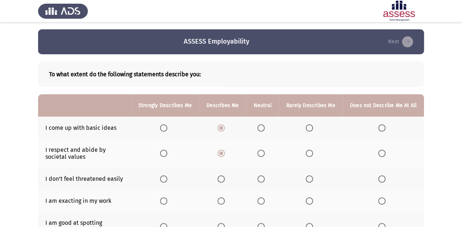
click at [225, 179] on input "Select an option" at bounding box center [220, 178] width 7 height 7
click at [224, 199] on span "Select an option" at bounding box center [220, 200] width 7 height 7
click at [224, 199] on input "Select an option" at bounding box center [220, 200] width 7 height 7
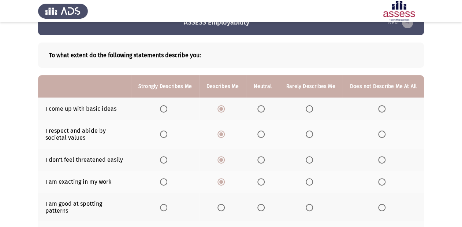
scroll to position [29, 0]
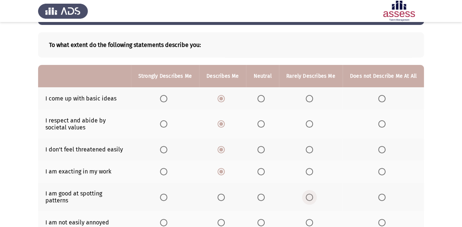
click at [310, 194] on span "Select an option" at bounding box center [309, 196] width 7 height 7
click at [310, 194] on input "Select an option" at bounding box center [309, 196] width 7 height 7
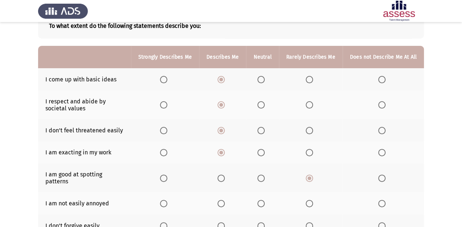
scroll to position [59, 0]
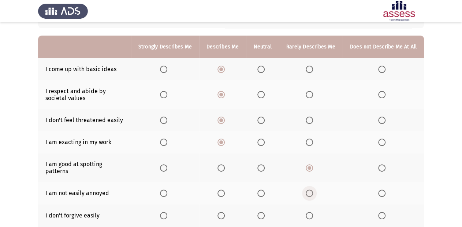
click at [312, 189] on span "Select an option" at bounding box center [309, 192] width 7 height 7
click at [312, 189] on input "Select an option" at bounding box center [309, 192] width 7 height 7
click at [223, 189] on span "Select an option" at bounding box center [220, 192] width 7 height 7
click at [223, 189] on input "Select an option" at bounding box center [220, 192] width 7 height 7
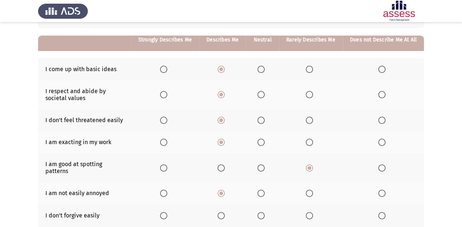
scroll to position [88, 0]
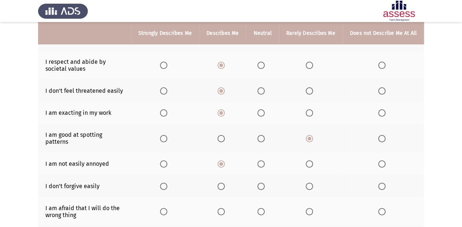
click at [310, 182] on span "Select an option" at bounding box center [309, 185] width 7 height 7
click at [310, 182] on input "Select an option" at bounding box center [309, 185] width 7 height 7
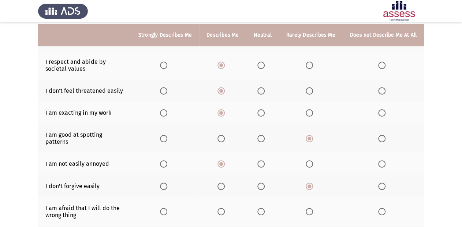
scroll to position [117, 0]
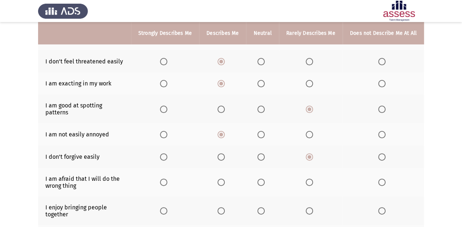
click at [223, 178] on span "Select an option" at bounding box center [220, 181] width 7 height 7
click at [223, 178] on input "Select an option" at bounding box center [220, 181] width 7 height 7
click at [167, 207] on span "Select an option" at bounding box center [163, 210] width 7 height 7
click at [167, 207] on input "Select an option" at bounding box center [163, 210] width 7 height 7
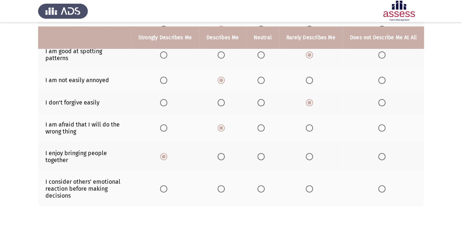
scroll to position [176, 0]
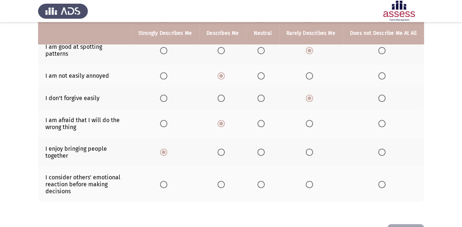
click at [167, 180] on span "Select an option" at bounding box center [163, 183] width 7 height 7
click at [167, 180] on input "Select an option" at bounding box center [163, 183] width 7 height 7
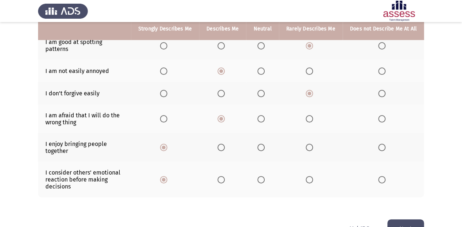
scroll to position [197, 0]
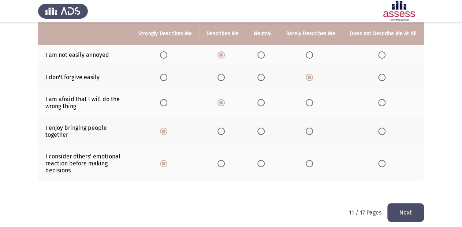
click at [400, 206] on button "Next" at bounding box center [405, 212] width 37 height 19
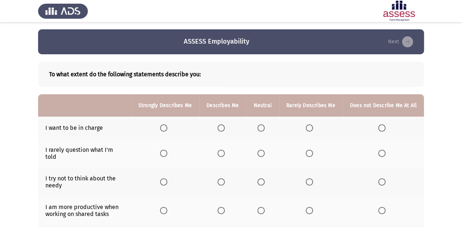
click at [170, 124] on label "Select an option" at bounding box center [165, 127] width 10 height 7
click at [167, 124] on input "Select an option" at bounding box center [163, 127] width 7 height 7
click at [225, 149] on span "Select an option" at bounding box center [220, 152] width 7 height 7
click at [225, 149] on input "Select an option" at bounding box center [220, 152] width 7 height 7
click at [223, 178] on span "Select an option" at bounding box center [220, 181] width 7 height 7
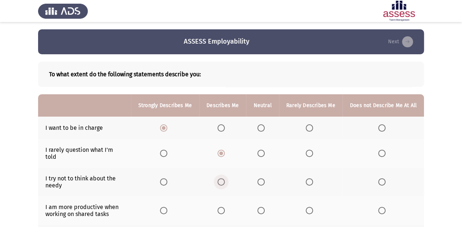
click at [223, 178] on input "Select an option" at bounding box center [220, 181] width 7 height 7
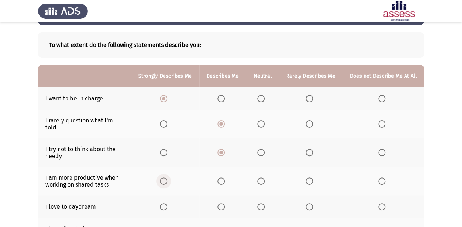
click at [167, 177] on span "Select an option" at bounding box center [163, 180] width 7 height 7
click at [167, 177] on input "Select an option" at bounding box center [163, 180] width 7 height 7
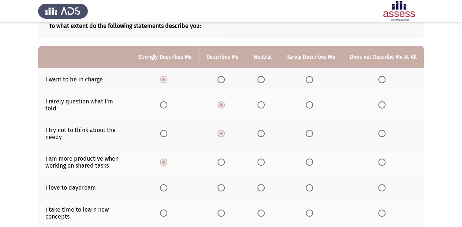
scroll to position [59, 0]
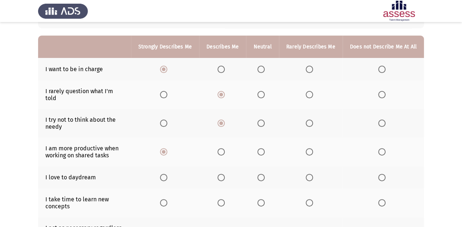
click at [385, 174] on span "Select an option" at bounding box center [381, 177] width 7 height 7
click at [385, 174] on input "Select an option" at bounding box center [381, 177] width 7 height 7
click at [387, 200] on label "Select an option" at bounding box center [383, 202] width 10 height 7
click at [385, 200] on input "Select an option" at bounding box center [381, 202] width 7 height 7
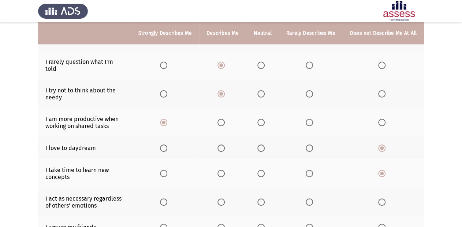
click at [387, 198] on label "Select an option" at bounding box center [383, 201] width 10 height 7
click at [385, 198] on input "Select an option" at bounding box center [381, 201] width 7 height 7
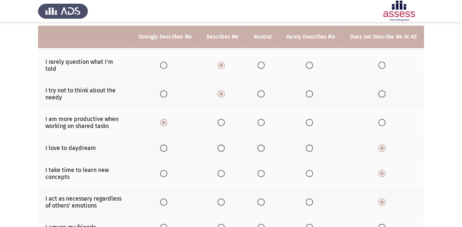
scroll to position [117, 0]
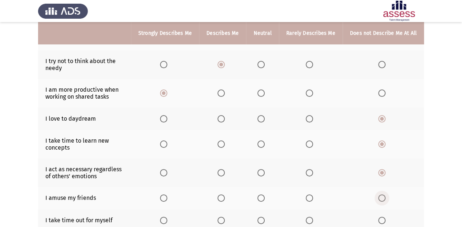
click at [384, 194] on span "Select an option" at bounding box center [381, 197] width 7 height 7
click at [384, 194] on input "Select an option" at bounding box center [381, 197] width 7 height 7
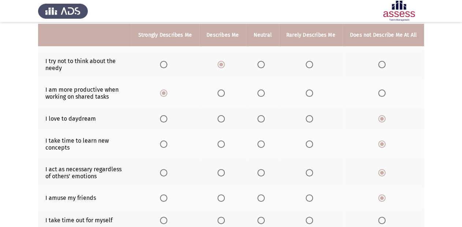
scroll to position [146, 0]
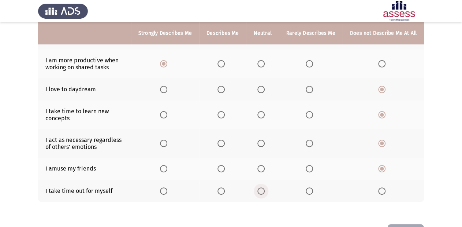
click at [265, 187] on span "Select an option" at bounding box center [260, 190] width 7 height 7
click at [265, 187] on input "Select an option" at bounding box center [260, 190] width 7 height 7
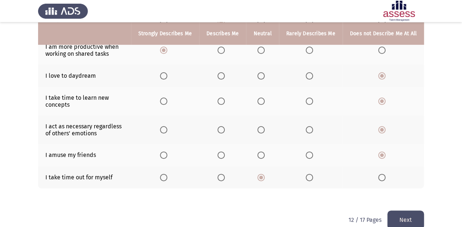
scroll to position [167, 0]
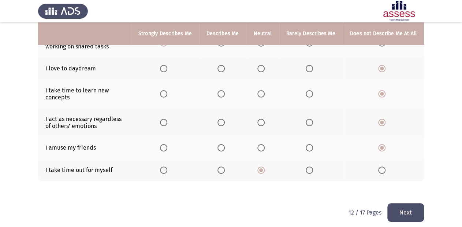
click at [406, 208] on button "Next" at bounding box center [405, 212] width 37 height 19
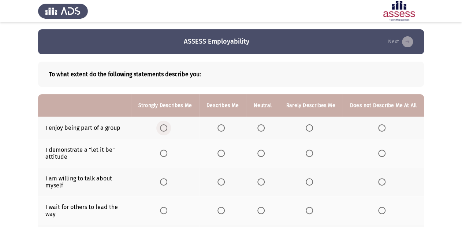
click at [167, 126] on span "Select an option" at bounding box center [163, 127] width 7 height 7
click at [167, 126] on input "Select an option" at bounding box center [163, 127] width 7 height 7
click at [227, 159] on th at bounding box center [222, 153] width 47 height 29
click at [223, 148] on th at bounding box center [222, 153] width 47 height 29
click at [228, 158] on th at bounding box center [222, 153] width 47 height 29
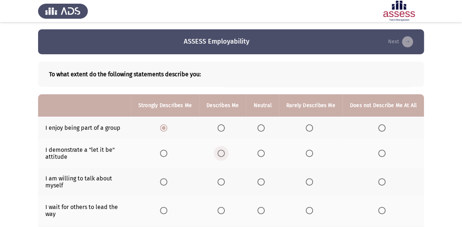
click at [225, 154] on span "Select an option" at bounding box center [220, 152] width 7 height 7
click at [225, 154] on input "Select an option" at bounding box center [220, 152] width 7 height 7
click at [311, 182] on span "Select an option" at bounding box center [309, 181] width 7 height 7
click at [311, 182] on input "Select an option" at bounding box center [309, 181] width 7 height 7
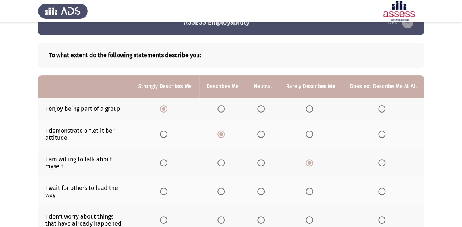
scroll to position [29, 0]
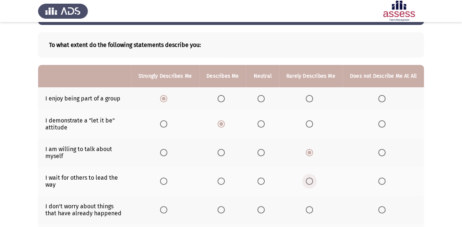
click at [310, 182] on span "Select an option" at bounding box center [309, 180] width 7 height 7
click at [310, 182] on input "Select an option" at bounding box center [309, 180] width 7 height 7
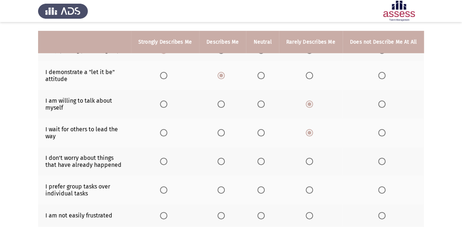
scroll to position [88, 0]
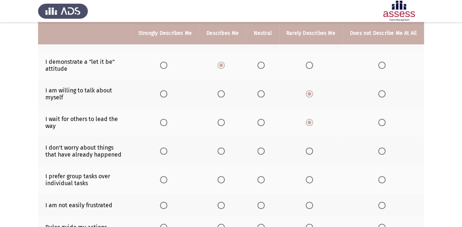
click at [259, 152] on th at bounding box center [262, 151] width 33 height 29
click at [268, 154] on label "Select an option" at bounding box center [262, 150] width 10 height 7
click at [265, 154] on input "Select an option" at bounding box center [260, 150] width 7 height 7
click at [165, 175] on th at bounding box center [165, 179] width 68 height 29
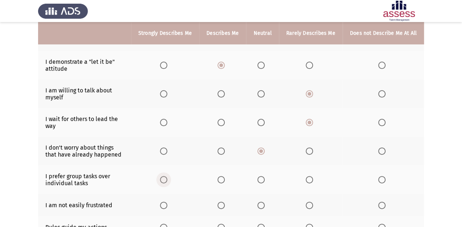
click at [167, 182] on span "Select an option" at bounding box center [163, 179] width 7 height 7
click at [167, 182] on input "Select an option" at bounding box center [163, 179] width 7 height 7
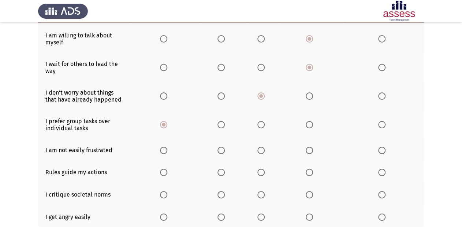
scroll to position [146, 0]
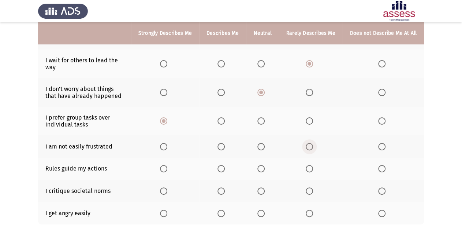
click at [310, 150] on span "Select an option" at bounding box center [309, 146] width 7 height 7
click at [310, 150] on input "Select an option" at bounding box center [309, 146] width 7 height 7
click at [383, 170] on span "Select an option" at bounding box center [381, 168] width 7 height 7
click at [383, 170] on input "Select an option" at bounding box center [381, 168] width 7 height 7
click at [310, 189] on span "Select an option" at bounding box center [309, 190] width 7 height 7
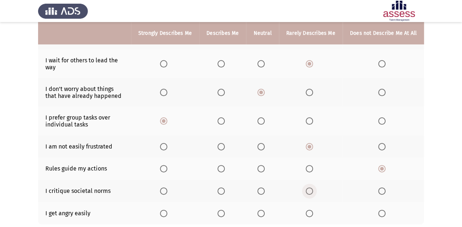
click at [310, 189] on input "Select an option" at bounding box center [309, 190] width 7 height 7
click at [387, 215] on label "Select an option" at bounding box center [383, 212] width 10 height 7
click at [385, 215] on input "Select an option" at bounding box center [381, 212] width 7 height 7
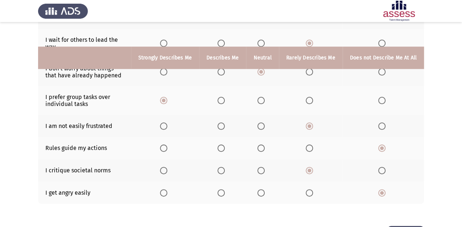
scroll to position [196, 0]
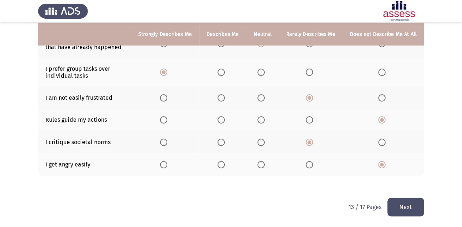
click at [402, 202] on button "Next" at bounding box center [405, 206] width 37 height 19
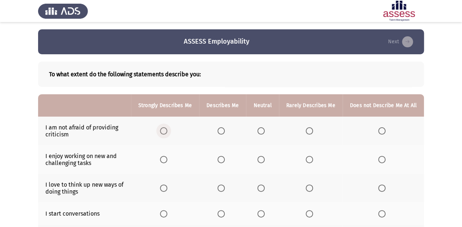
click at [164, 128] on span "Select an option" at bounding box center [163, 130] width 7 height 7
click at [164, 128] on input "Select an option" at bounding box center [163, 130] width 7 height 7
click at [166, 159] on span "Select an option" at bounding box center [163, 159] width 7 height 7
click at [166, 159] on input "Select an option" at bounding box center [163, 159] width 7 height 7
click at [167, 191] on span "Select an option" at bounding box center [163, 187] width 7 height 7
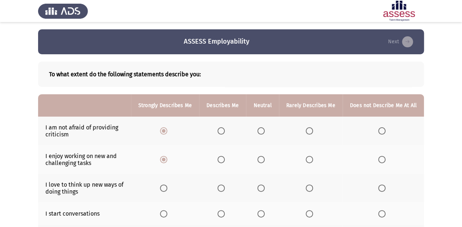
click at [167, 191] on input "Select an option" at bounding box center [163, 187] width 7 height 7
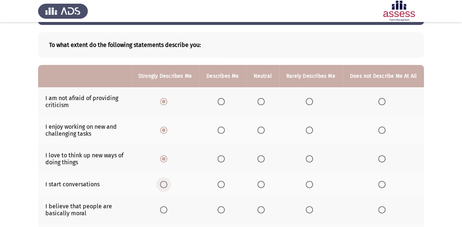
click at [167, 184] on span "Select an option" at bounding box center [163, 183] width 7 height 7
click at [167, 184] on input "Select an option" at bounding box center [163, 183] width 7 height 7
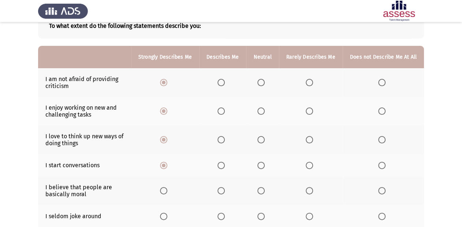
scroll to position [59, 0]
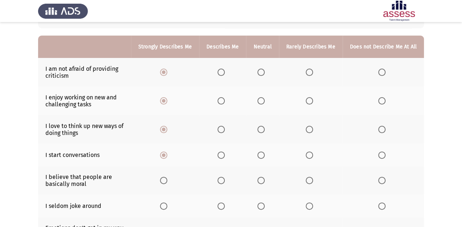
click at [224, 182] on span "Select an option" at bounding box center [220, 179] width 7 height 7
click at [224, 182] on input "Select an option" at bounding box center [220, 179] width 7 height 7
click at [378, 205] on th at bounding box center [383, 205] width 81 height 22
click at [379, 204] on span "Select an option" at bounding box center [381, 205] width 7 height 7
click at [379, 204] on input "Select an option" at bounding box center [381, 205] width 7 height 7
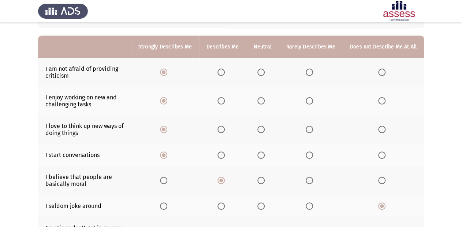
click at [381, 206] on span "Select an option" at bounding box center [382, 206] width 4 height 4
click at [381, 206] on input "Select an option" at bounding box center [381, 205] width 7 height 7
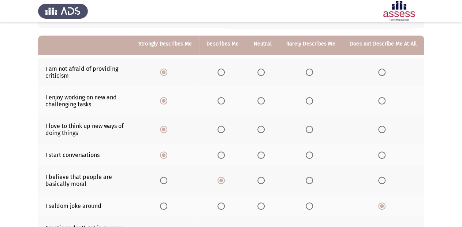
scroll to position [88, 0]
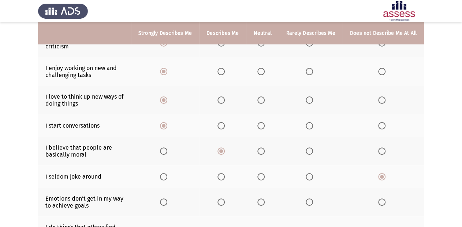
click at [381, 202] on span "Select an option" at bounding box center [381, 201] width 7 height 7
click at [381, 202] on input "Select an option" at bounding box center [381, 201] width 7 height 7
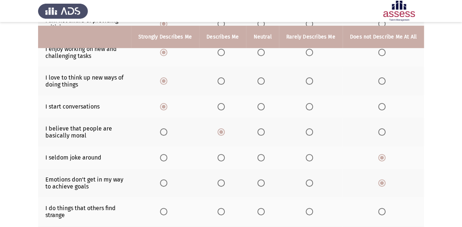
scroll to position [117, 0]
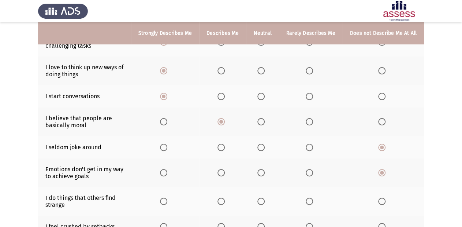
click at [309, 201] on span "Select an option" at bounding box center [309, 200] width 7 height 7
click at [309, 201] on input "Select an option" at bounding box center [309, 200] width 7 height 7
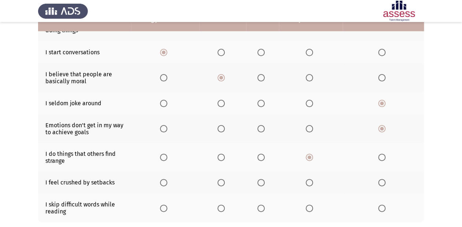
scroll to position [176, 0]
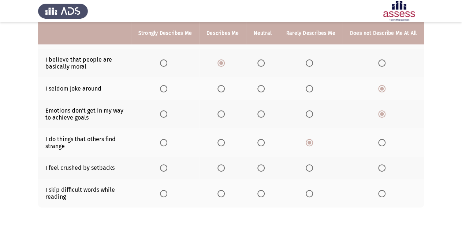
click at [222, 171] on span "Select an option" at bounding box center [220, 167] width 7 height 7
click at [222, 171] on input "Select an option" at bounding box center [220, 167] width 7 height 7
click at [380, 197] on span "Select an option" at bounding box center [381, 193] width 7 height 7
click at [380, 197] on input "Select an option" at bounding box center [381, 193] width 7 height 7
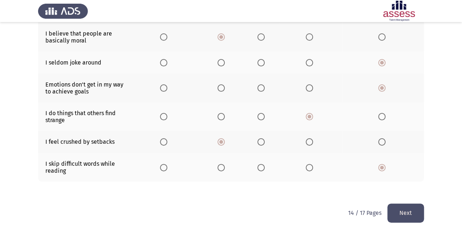
scroll to position [209, 0]
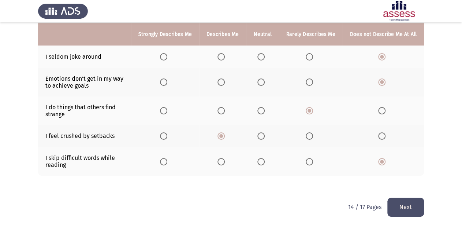
click at [412, 205] on button "Next" at bounding box center [405, 206] width 37 height 19
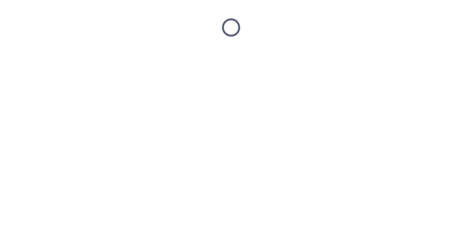
scroll to position [0, 0]
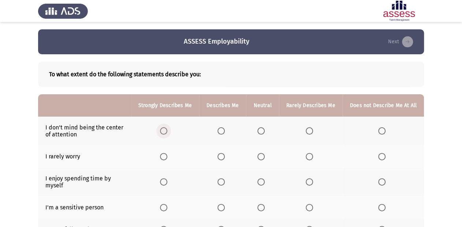
click at [163, 133] on span "Select an option" at bounding box center [163, 130] width 7 height 7
click at [163, 133] on input "Select an option" at bounding box center [163, 130] width 7 height 7
click at [227, 158] on label "Select an option" at bounding box center [222, 156] width 10 height 7
click at [225, 158] on input "Select an option" at bounding box center [220, 156] width 7 height 7
click at [384, 184] on span "Select an option" at bounding box center [381, 181] width 7 height 7
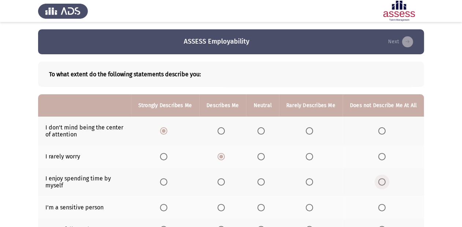
click at [384, 184] on input "Select an option" at bounding box center [381, 181] width 7 height 7
click at [175, 205] on th at bounding box center [165, 207] width 68 height 22
click at [167, 208] on span "Select an option" at bounding box center [163, 207] width 7 height 7
click at [167, 208] on input "Select an option" at bounding box center [163, 207] width 7 height 7
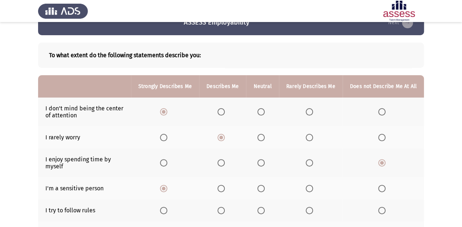
scroll to position [59, 0]
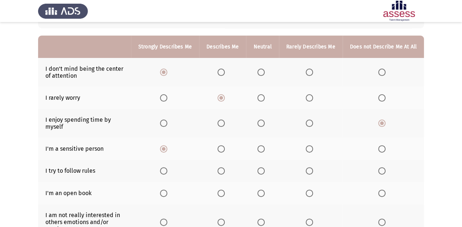
click at [170, 172] on label "Select an option" at bounding box center [165, 170] width 10 height 7
click at [167, 172] on input "Select an option" at bounding box center [163, 170] width 7 height 7
click at [165, 195] on span "Select an option" at bounding box center [163, 192] width 7 height 7
click at [165, 195] on input "Select an option" at bounding box center [163, 192] width 7 height 7
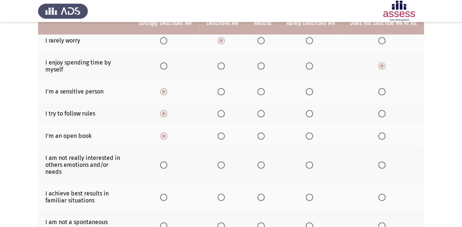
scroll to position [117, 0]
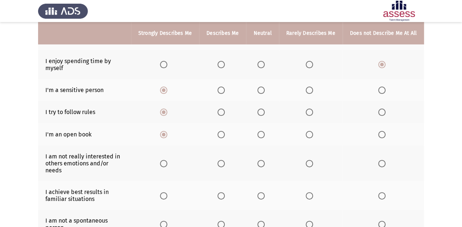
click at [381, 163] on span "Select an option" at bounding box center [381, 163] width 7 height 7
click at [381, 163] on input "Select an option" at bounding box center [381, 163] width 7 height 7
click at [170, 192] on label "Select an option" at bounding box center [165, 195] width 10 height 7
click at [167, 192] on input "Select an option" at bounding box center [163, 195] width 7 height 7
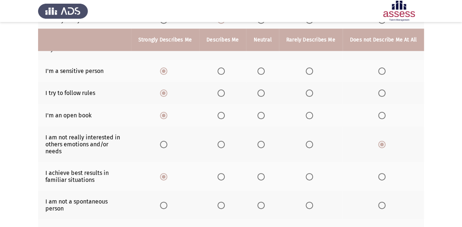
scroll to position [146, 0]
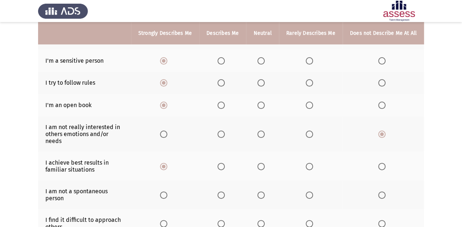
click at [309, 192] on span "Select an option" at bounding box center [309, 194] width 7 height 7
click at [309, 192] on input "Select an option" at bounding box center [309, 194] width 7 height 7
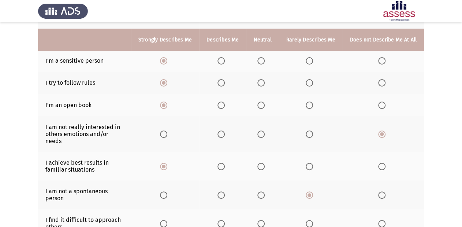
scroll to position [176, 0]
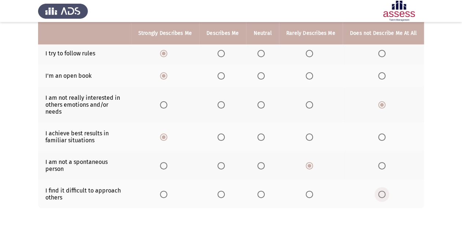
click at [382, 190] on span "Select an option" at bounding box center [381, 193] width 7 height 7
click at [382, 190] on input "Select an option" at bounding box center [381, 193] width 7 height 7
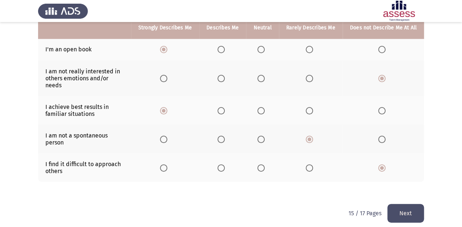
scroll to position [202, 0]
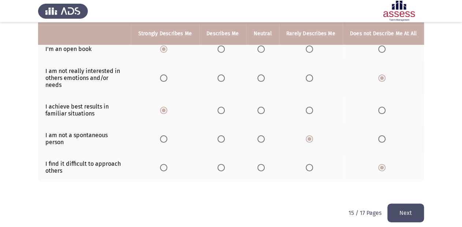
click at [405, 207] on button "Next" at bounding box center [405, 212] width 37 height 19
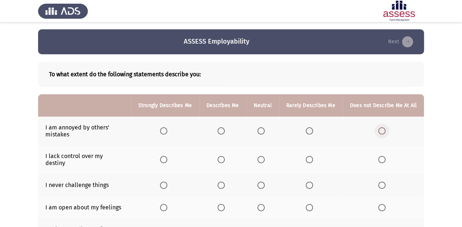
click at [385, 130] on span "Select an option" at bounding box center [381, 130] width 7 height 7
click at [385, 130] on input "Select an option" at bounding box center [381, 130] width 7 height 7
click at [313, 156] on span "Select an option" at bounding box center [309, 159] width 7 height 7
click at [313, 156] on input "Select an option" at bounding box center [309, 159] width 7 height 7
click at [167, 181] on span "Select an option" at bounding box center [163, 184] width 7 height 7
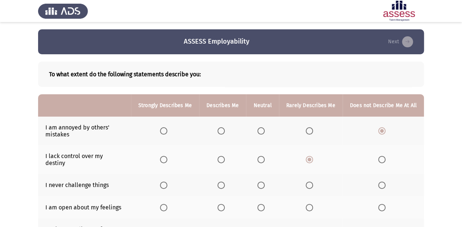
click at [167, 181] on input "Select an option" at bounding box center [163, 184] width 7 height 7
click at [167, 204] on span "Select an option" at bounding box center [163, 207] width 7 height 7
click at [167, 204] on input "Select an option" at bounding box center [163, 207] width 7 height 7
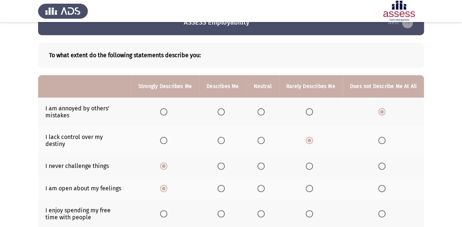
scroll to position [29, 0]
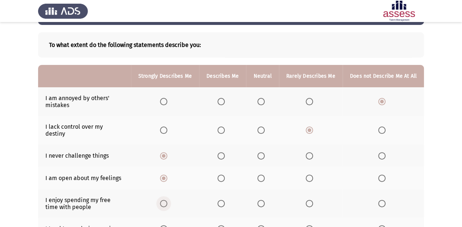
click at [168, 199] on mat-radio-button "Select an option" at bounding box center [165, 203] width 10 height 8
click at [167, 200] on span "Select an option" at bounding box center [163, 203] width 7 height 7
click at [167, 200] on input "Select an option" at bounding box center [163, 203] width 7 height 7
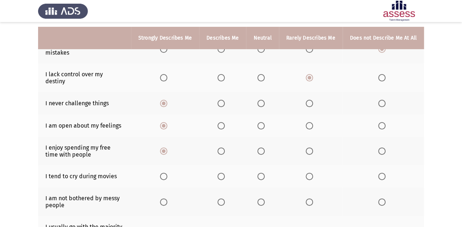
scroll to position [88, 0]
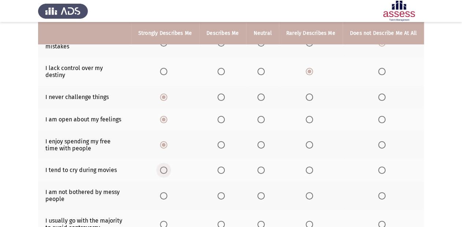
click at [167, 166] on span "Select an option" at bounding box center [163, 169] width 7 height 7
click at [167, 166] on input "Select an option" at bounding box center [163, 169] width 7 height 7
click at [167, 192] on span "Select an option" at bounding box center [163, 195] width 7 height 7
click at [167, 192] on input "Select an option" at bounding box center [163, 195] width 7 height 7
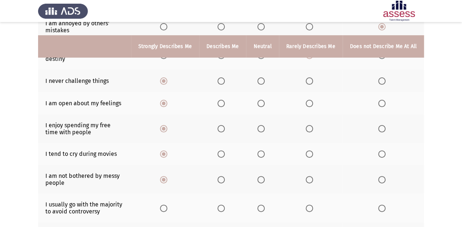
scroll to position [117, 0]
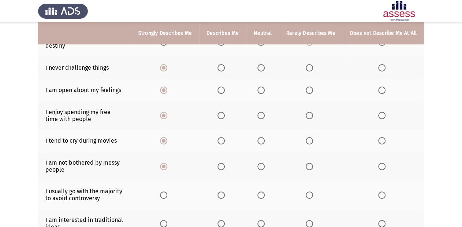
click at [311, 163] on span "Select an option" at bounding box center [309, 166] width 7 height 7
click at [311, 163] on input "Select an option" at bounding box center [309, 166] width 7 height 7
click at [263, 163] on span "Select an option" at bounding box center [260, 166] width 7 height 7
click at [263, 163] on input "Select an option" at bounding box center [260, 166] width 7 height 7
click at [381, 191] on span "Select an option" at bounding box center [381, 194] width 7 height 7
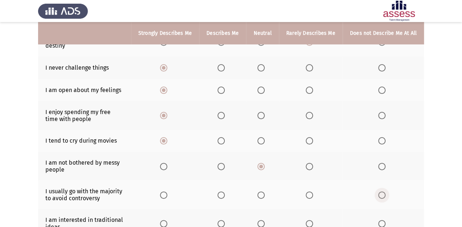
click at [381, 191] on input "Select an option" at bounding box center [381, 194] width 7 height 7
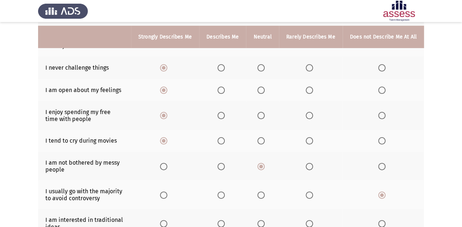
scroll to position [146, 0]
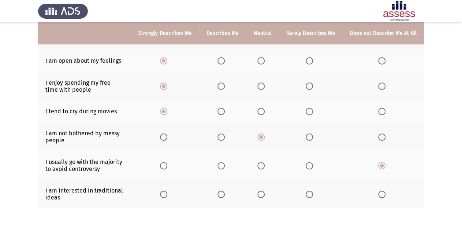
click at [164, 190] on span "Select an option" at bounding box center [163, 193] width 7 height 7
click at [164, 190] on input "Select an option" at bounding box center [163, 193] width 7 height 7
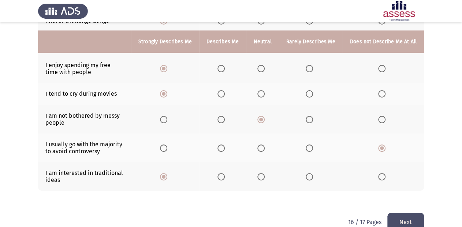
scroll to position [174, 0]
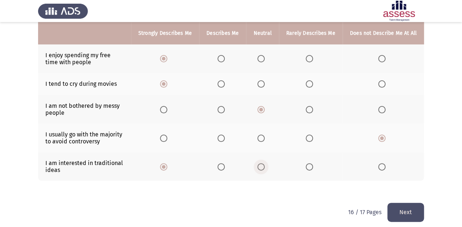
click at [262, 163] on span "Select an option" at bounding box center [260, 166] width 7 height 7
click at [262, 163] on input "Select an option" at bounding box center [260, 166] width 7 height 7
click at [407, 206] on button "Next" at bounding box center [405, 211] width 37 height 19
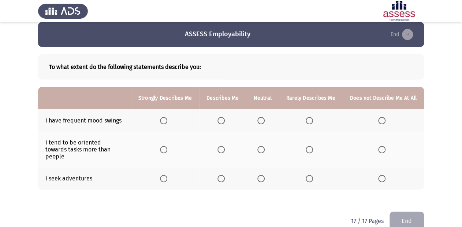
scroll to position [14, 0]
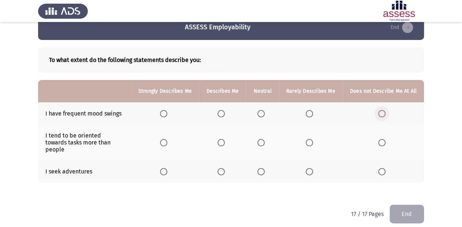
click at [380, 113] on span "Select an option" at bounding box center [381, 113] width 7 height 7
click at [380, 113] on input "Select an option" at bounding box center [381, 113] width 7 height 7
click at [384, 142] on span "Select an option" at bounding box center [381, 142] width 7 height 7
click at [384, 142] on input "Select an option" at bounding box center [381, 142] width 7 height 7
click at [382, 168] on span "Select an option" at bounding box center [381, 171] width 7 height 7
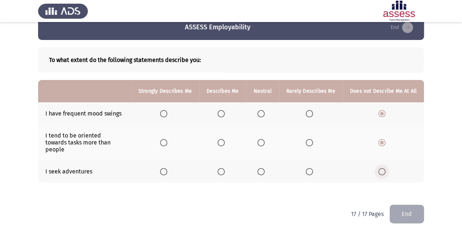
click at [382, 168] on input "Select an option" at bounding box center [381, 171] width 7 height 7
click at [410, 208] on button "End" at bounding box center [406, 213] width 34 height 19
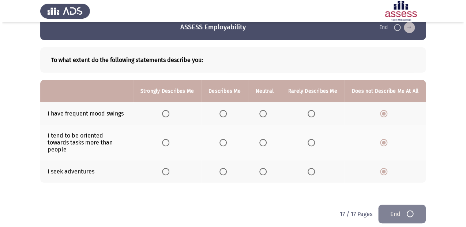
scroll to position [0, 0]
